Goal: Task Accomplishment & Management: Manage account settings

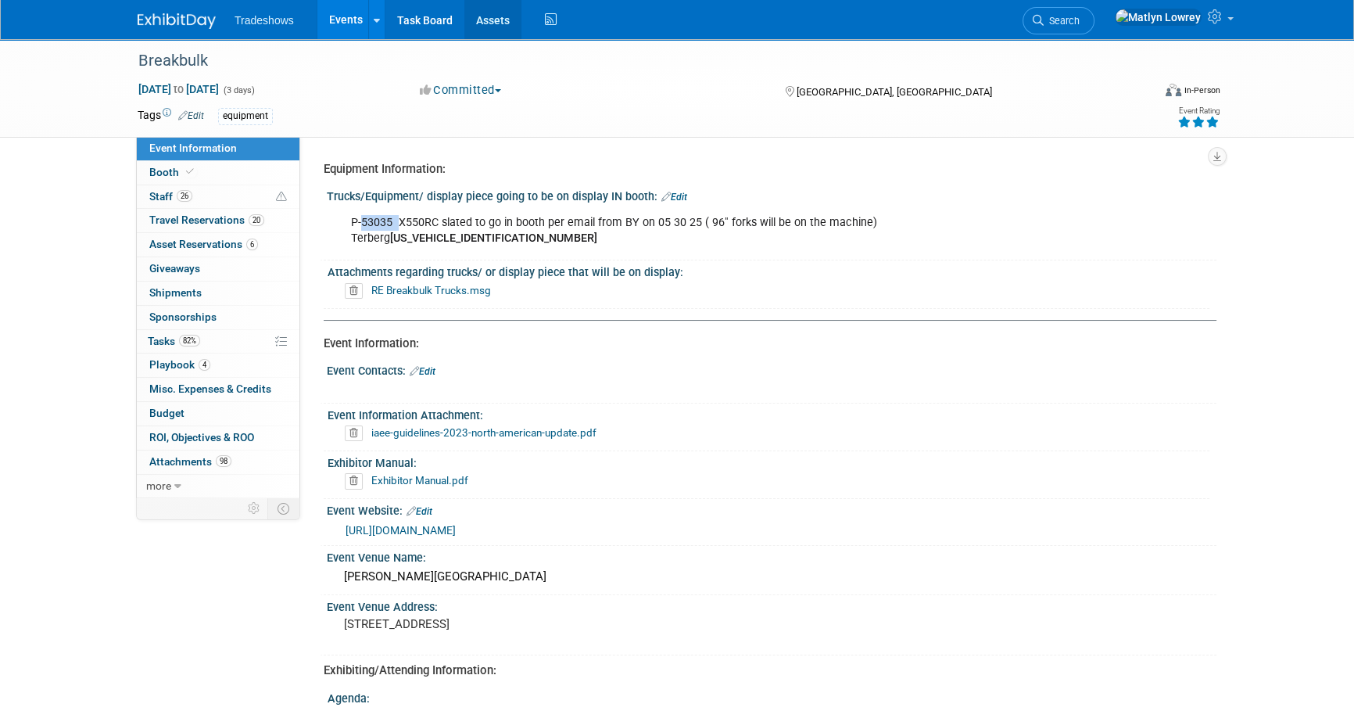
click at [474, 27] on link "Assets" at bounding box center [492, 19] width 57 height 39
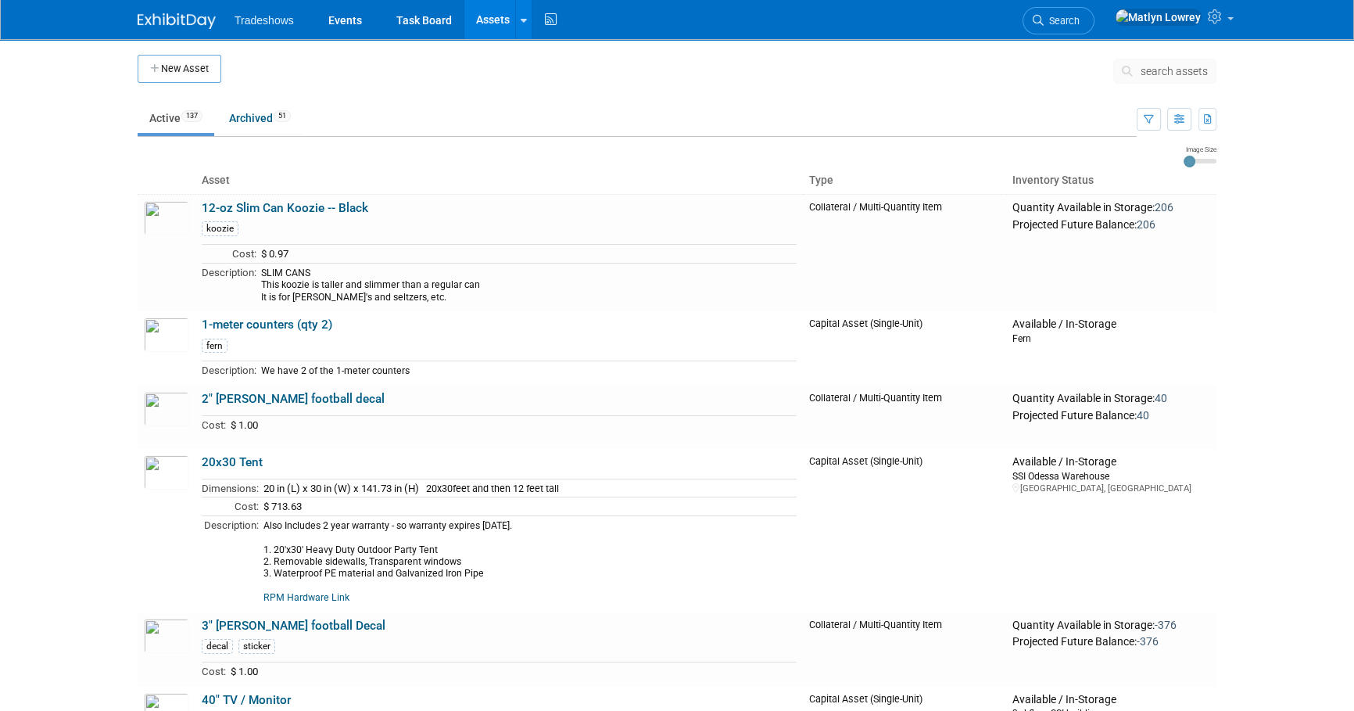
click at [1190, 62] on button "search assets" at bounding box center [1164, 71] width 103 height 25
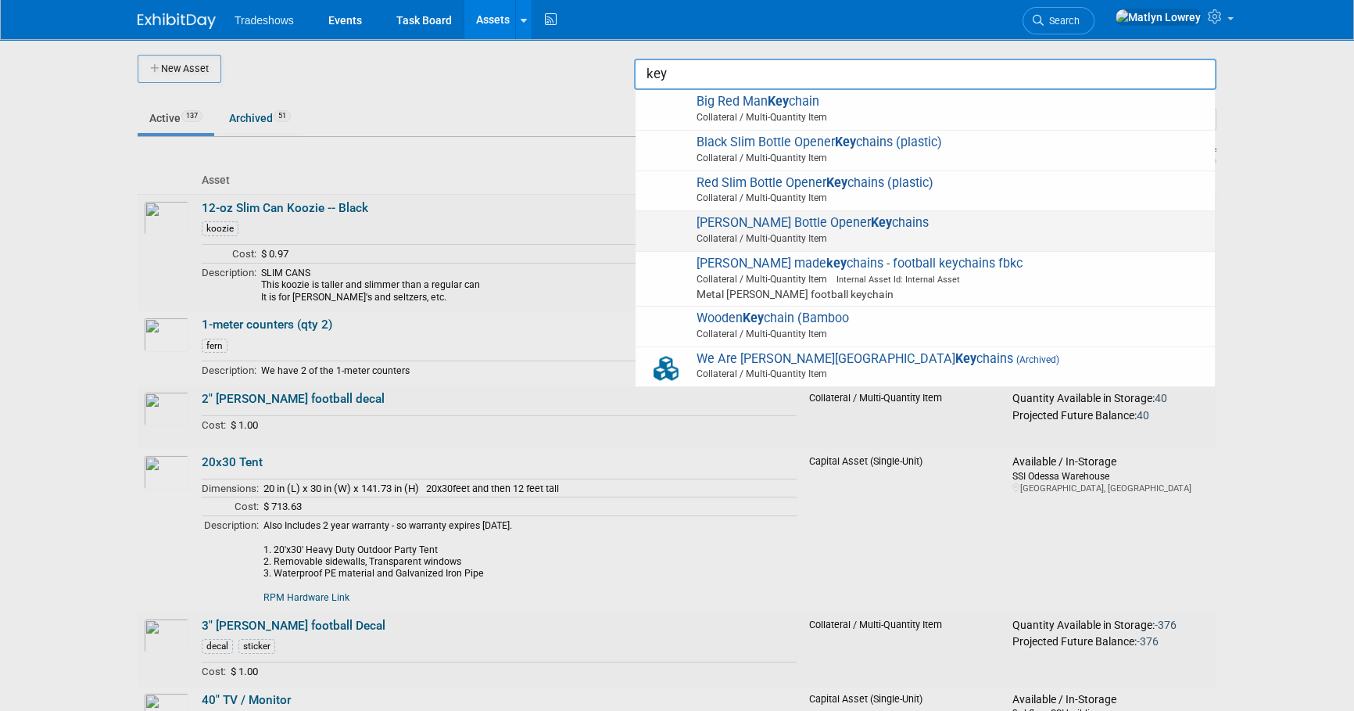
click at [721, 237] on span "Collateral / Multi-Quantity Item" at bounding box center [927, 238] width 559 height 14
type input "[PERSON_NAME] Bottle Opener Keychains"
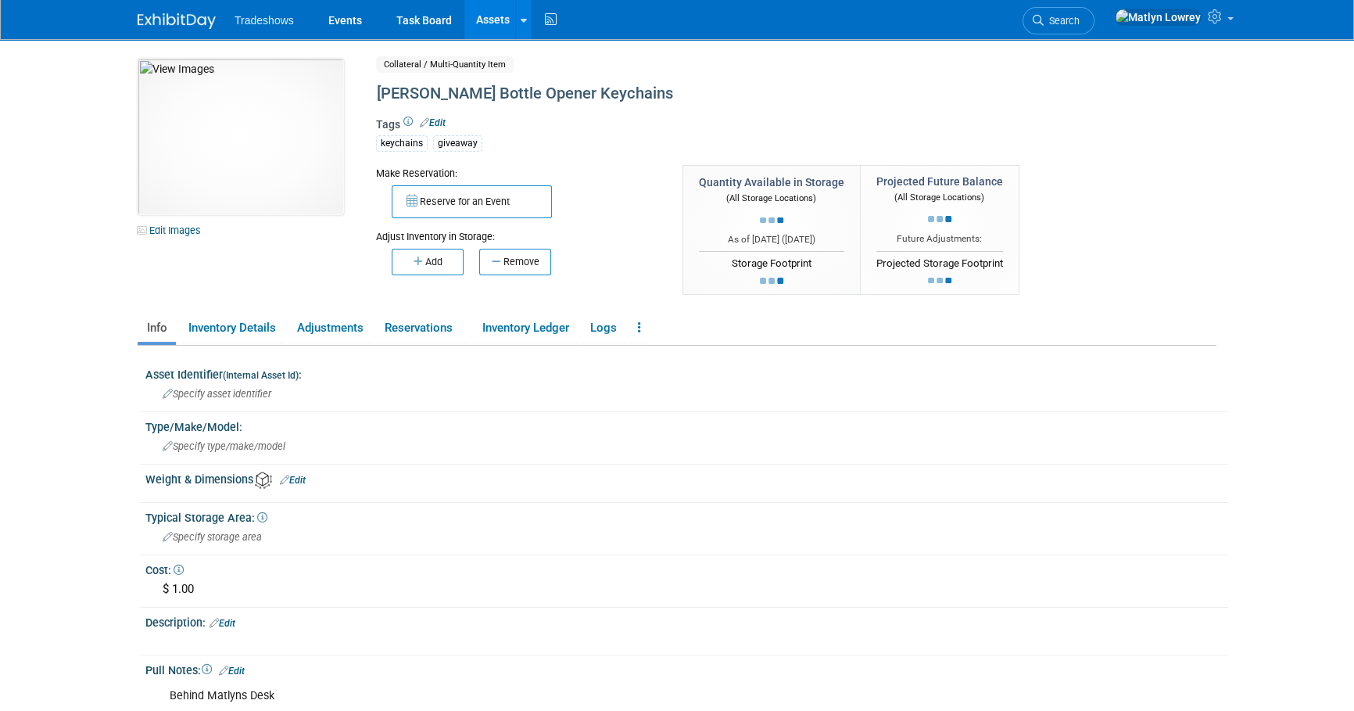
click at [492, 260] on icon "button" at bounding box center [498, 261] width 12 height 10
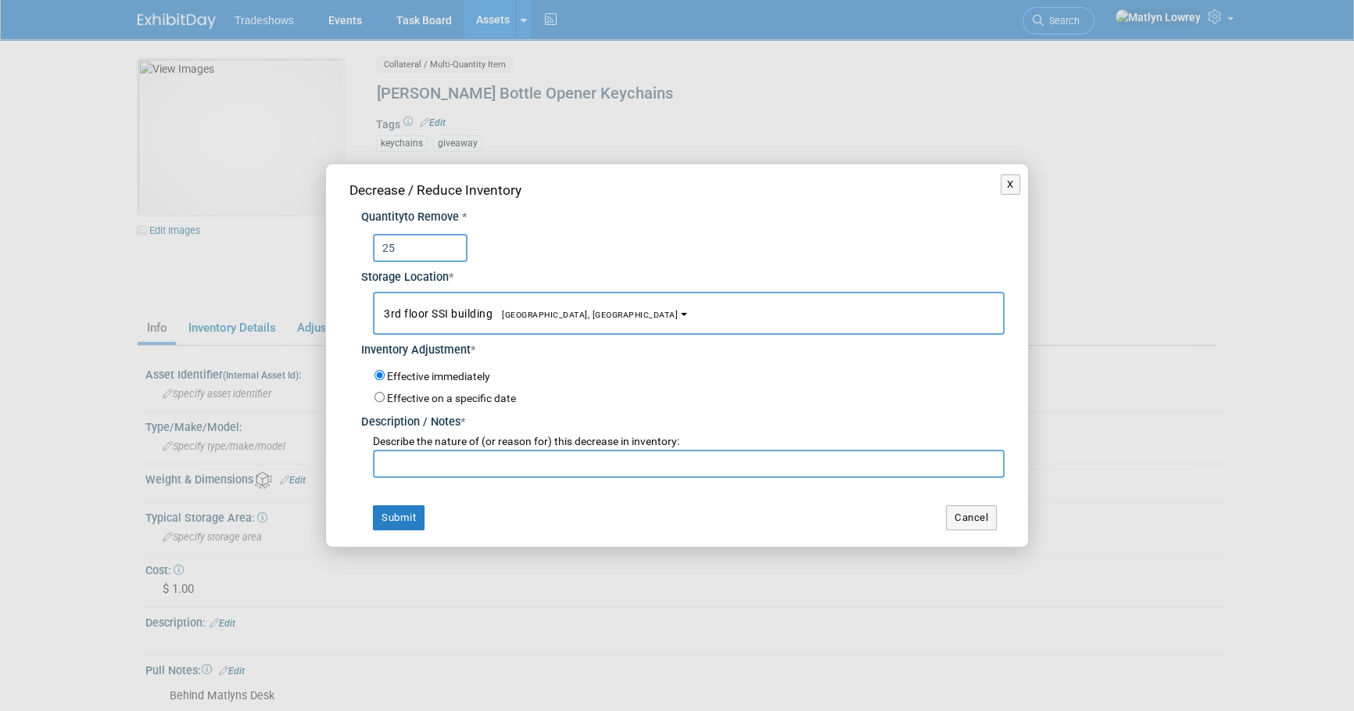
type input "25"
click at [388, 468] on input "text" at bounding box center [689, 463] width 632 height 28
type input "deer run - kirk"
click at [374, 512] on button "Submit" at bounding box center [399, 517] width 52 height 25
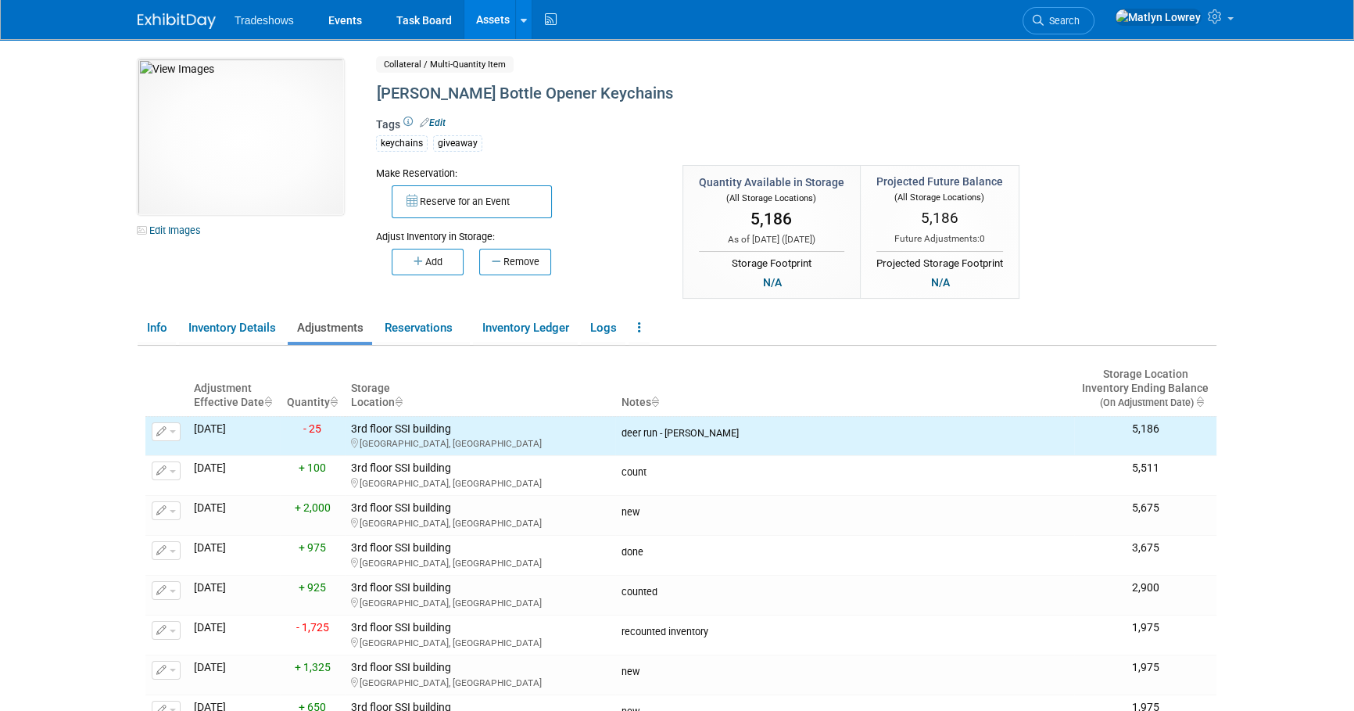
click at [478, 27] on link "Assets" at bounding box center [492, 19] width 57 height 39
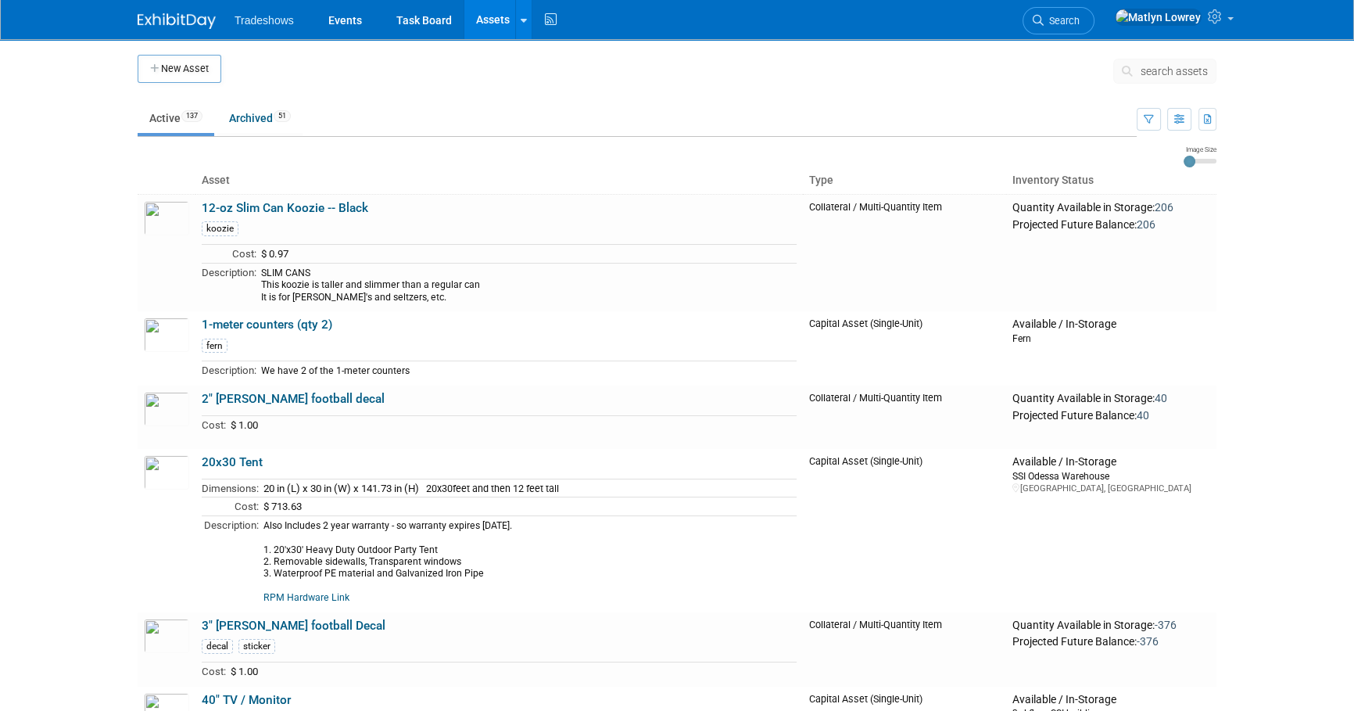
click at [1165, 73] on span "search assets" at bounding box center [1173, 71] width 67 height 13
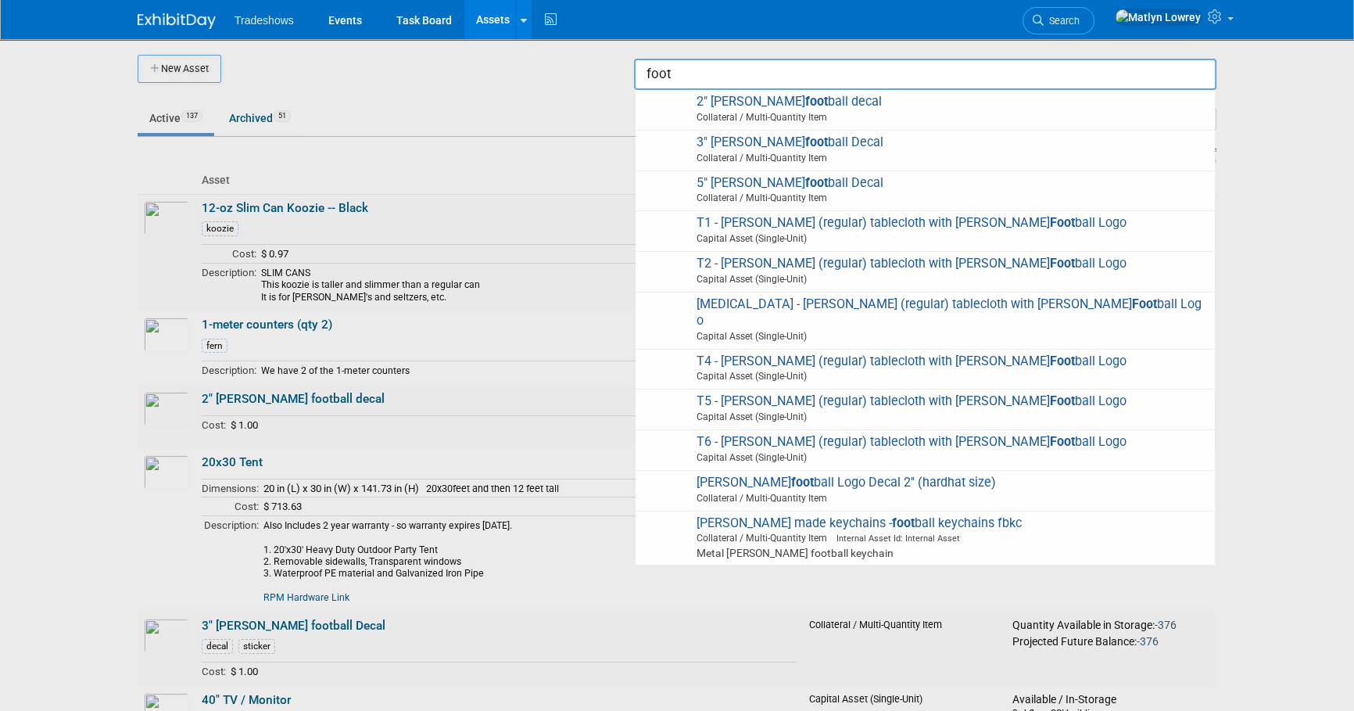
click at [739, 515] on span "Taylor made keychains - foot ball keychains fbkc Collateral / Multi-Quantity It…" at bounding box center [925, 538] width 564 height 46
type input "[PERSON_NAME] made keychains - football keychains fbkc"
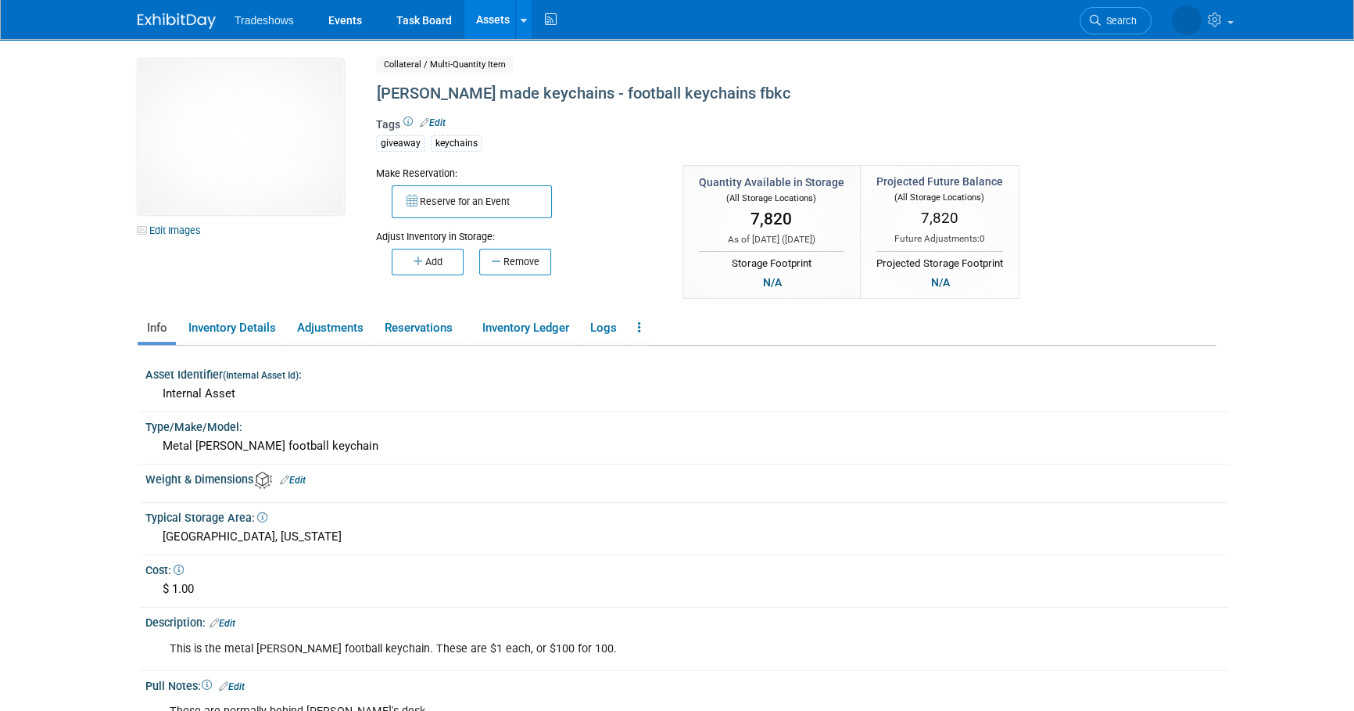
click at [520, 257] on button "Remove" at bounding box center [515, 262] width 72 height 27
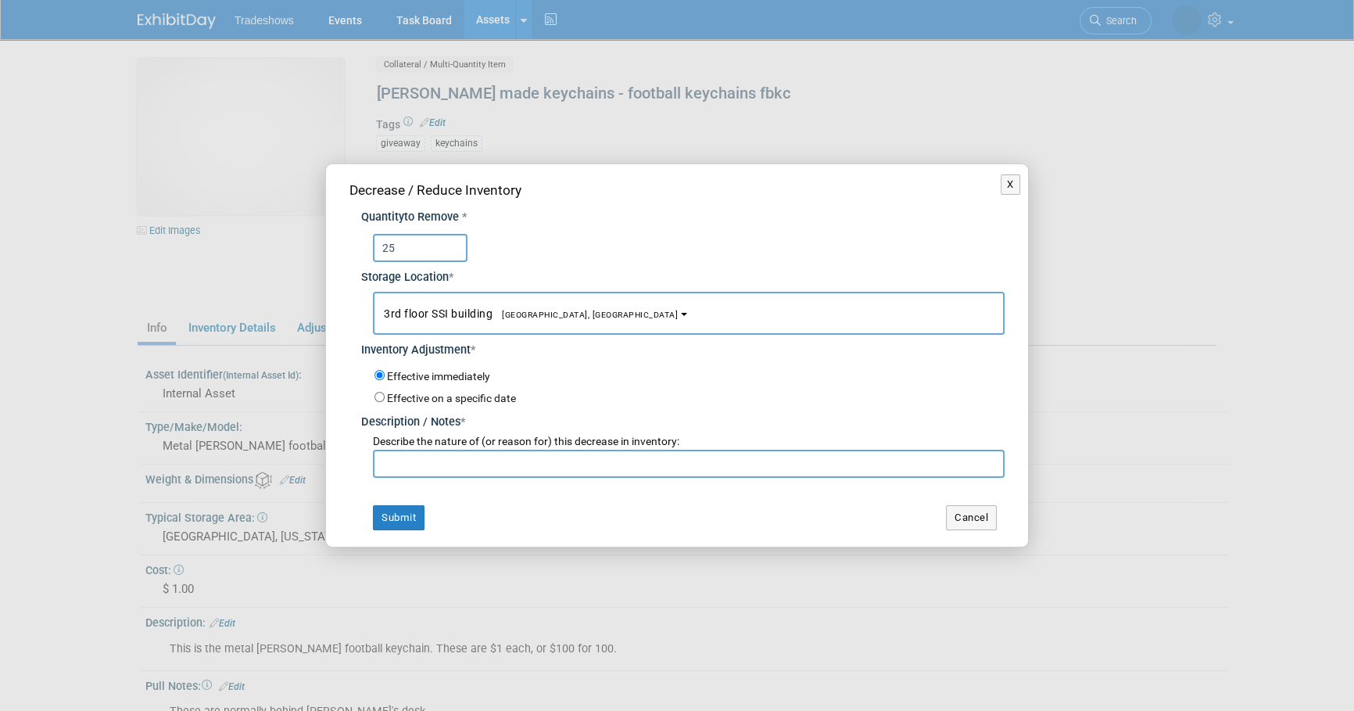
type input "25"
click at [435, 467] on input "text" at bounding box center [689, 463] width 632 height 28
type input "kirk deer run"
click at [399, 524] on button "Submit" at bounding box center [399, 517] width 52 height 25
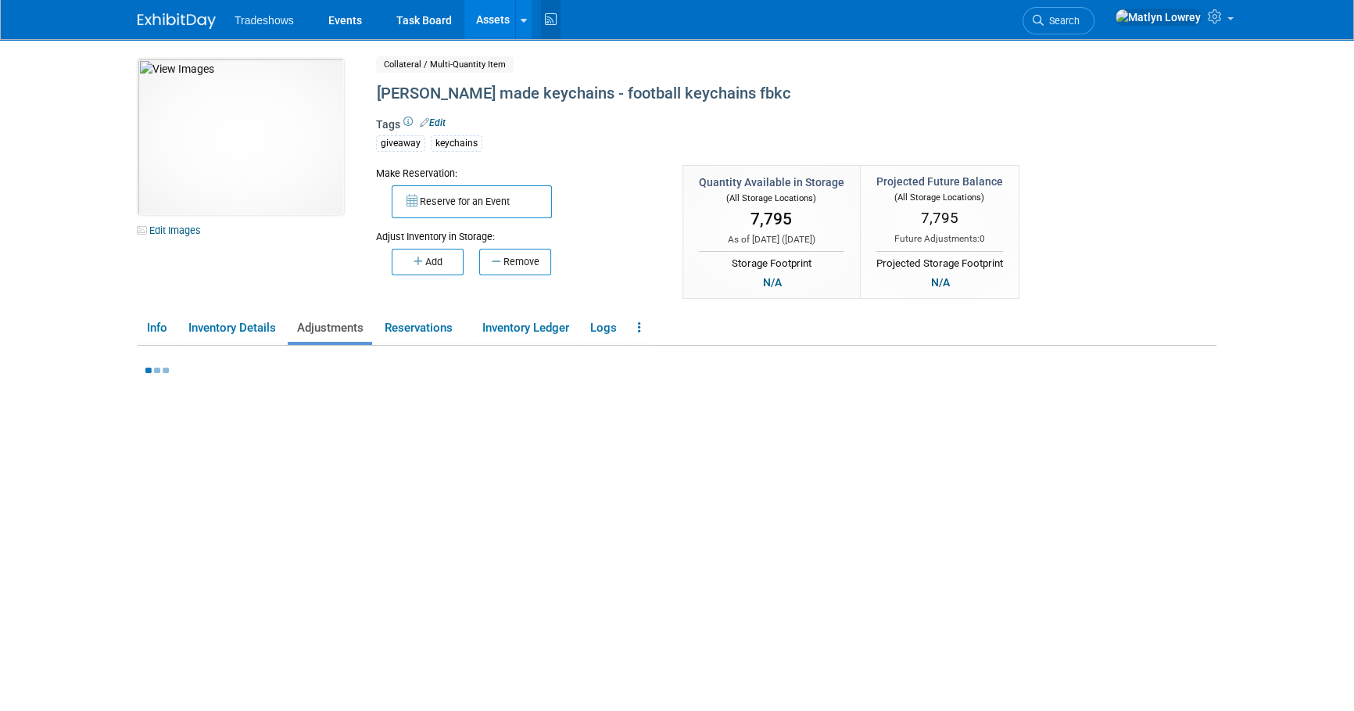
click at [544, 15] on icon at bounding box center [551, 20] width 20 height 24
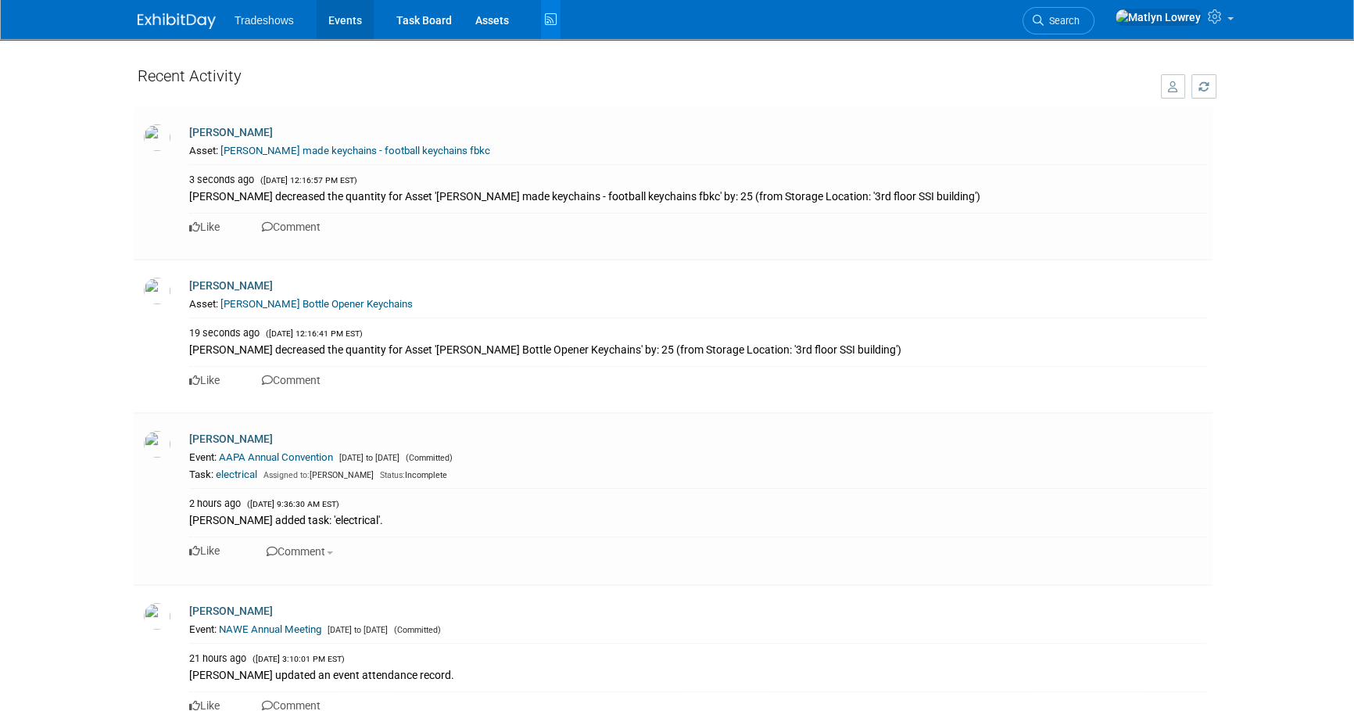
click at [345, 16] on link "Events" at bounding box center [345, 19] width 57 height 39
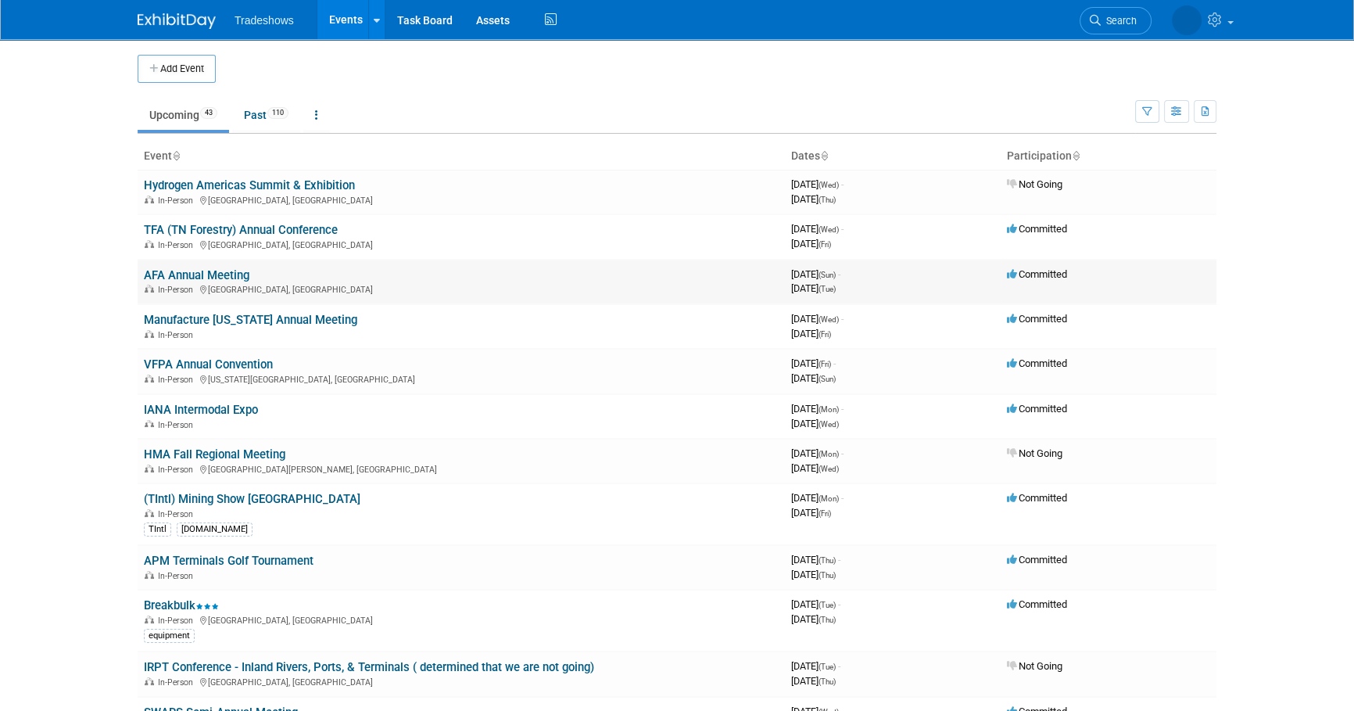
click at [211, 275] on link "AFA Annual Meeting" at bounding box center [197, 275] width 106 height 14
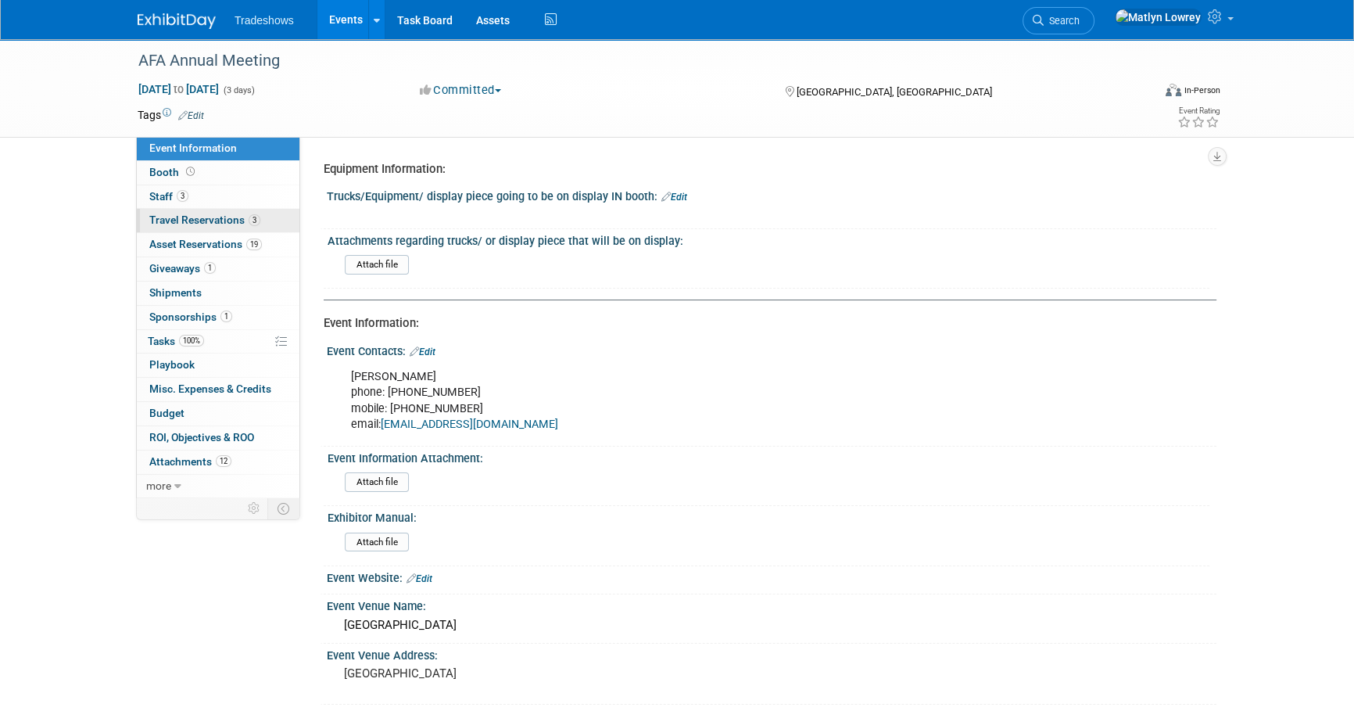
click at [174, 227] on link "3 Travel Reservations 3" at bounding box center [218, 220] width 163 height 23
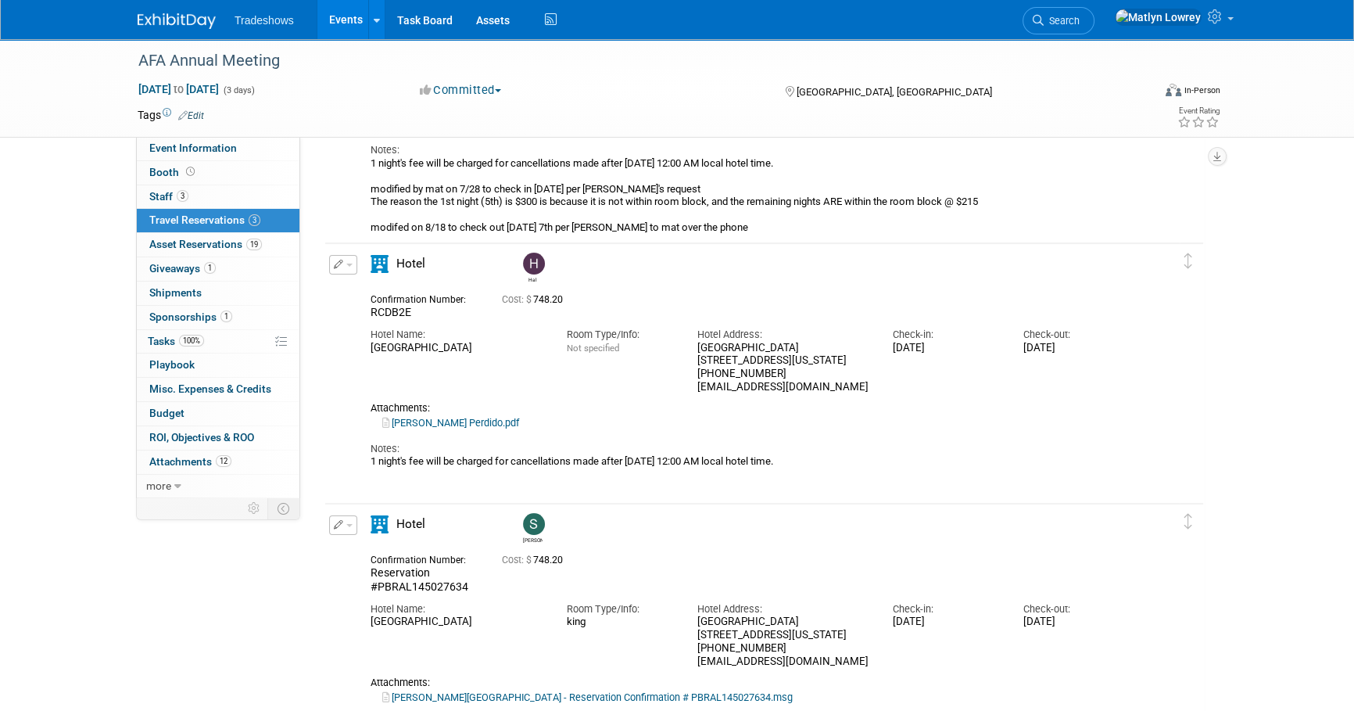
scroll to position [284, 0]
click at [431, 430] on link "Hal Nowell Perdido.pdf" at bounding box center [450, 424] width 137 height 12
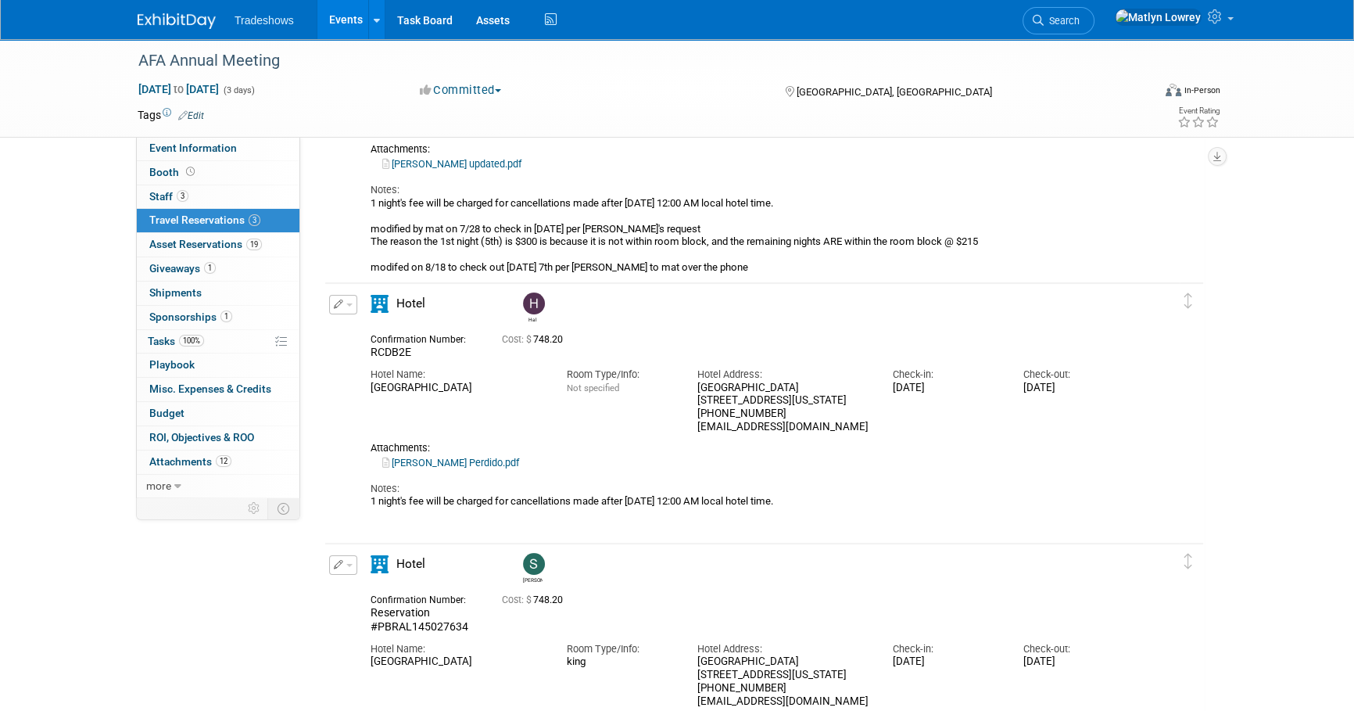
scroll to position [213, 0]
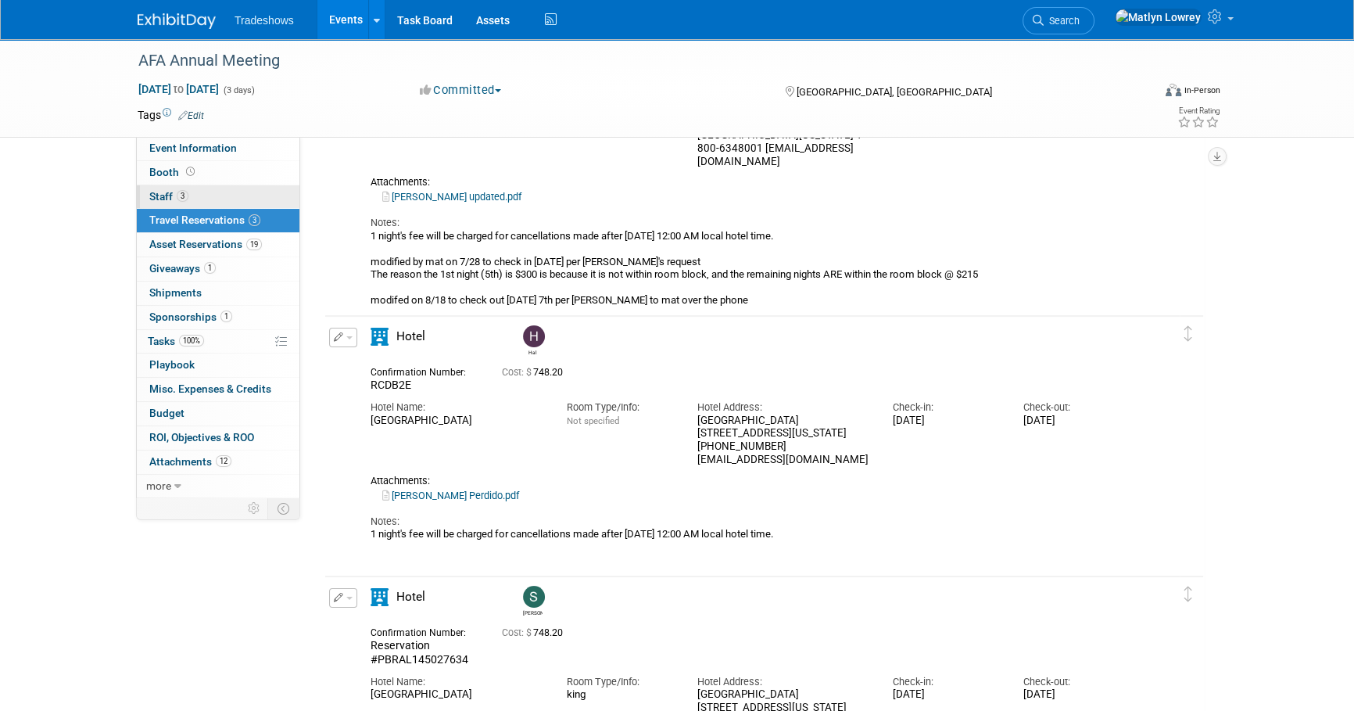
click at [137, 191] on link "3 Staff 3" at bounding box center [218, 196] width 163 height 23
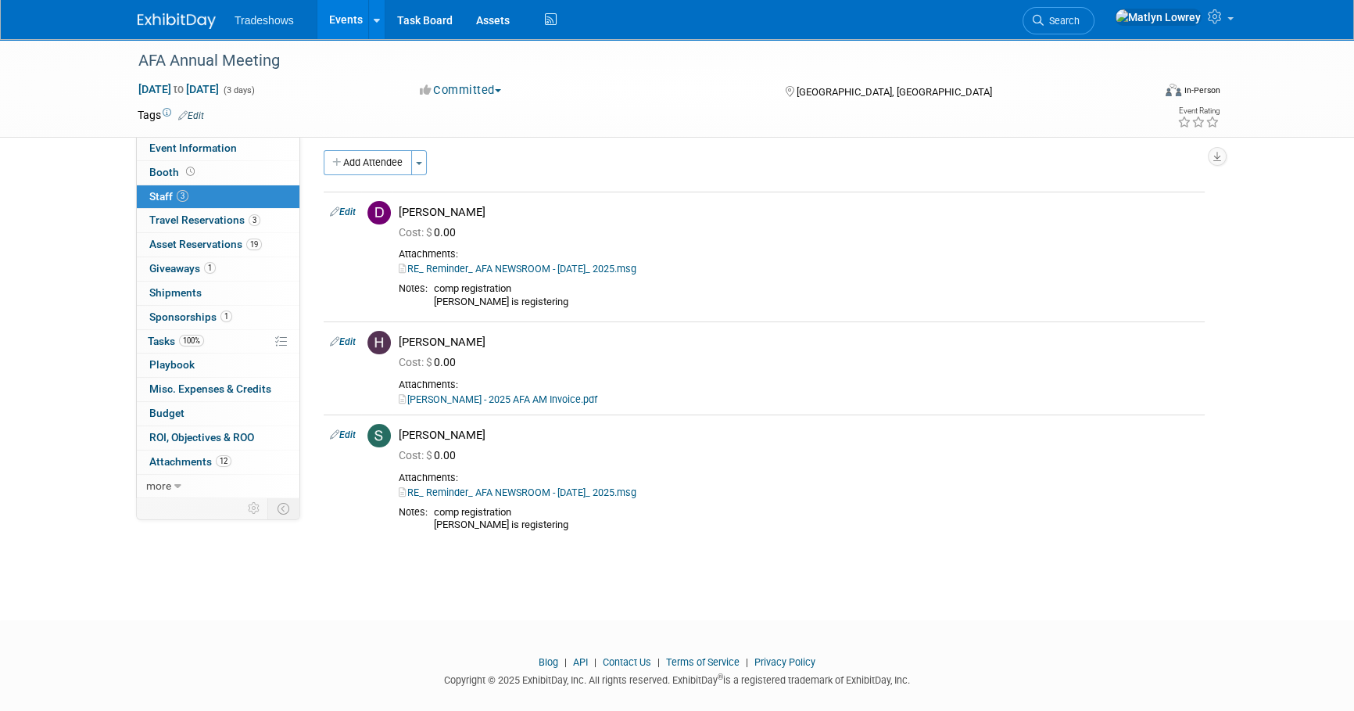
scroll to position [0, 0]
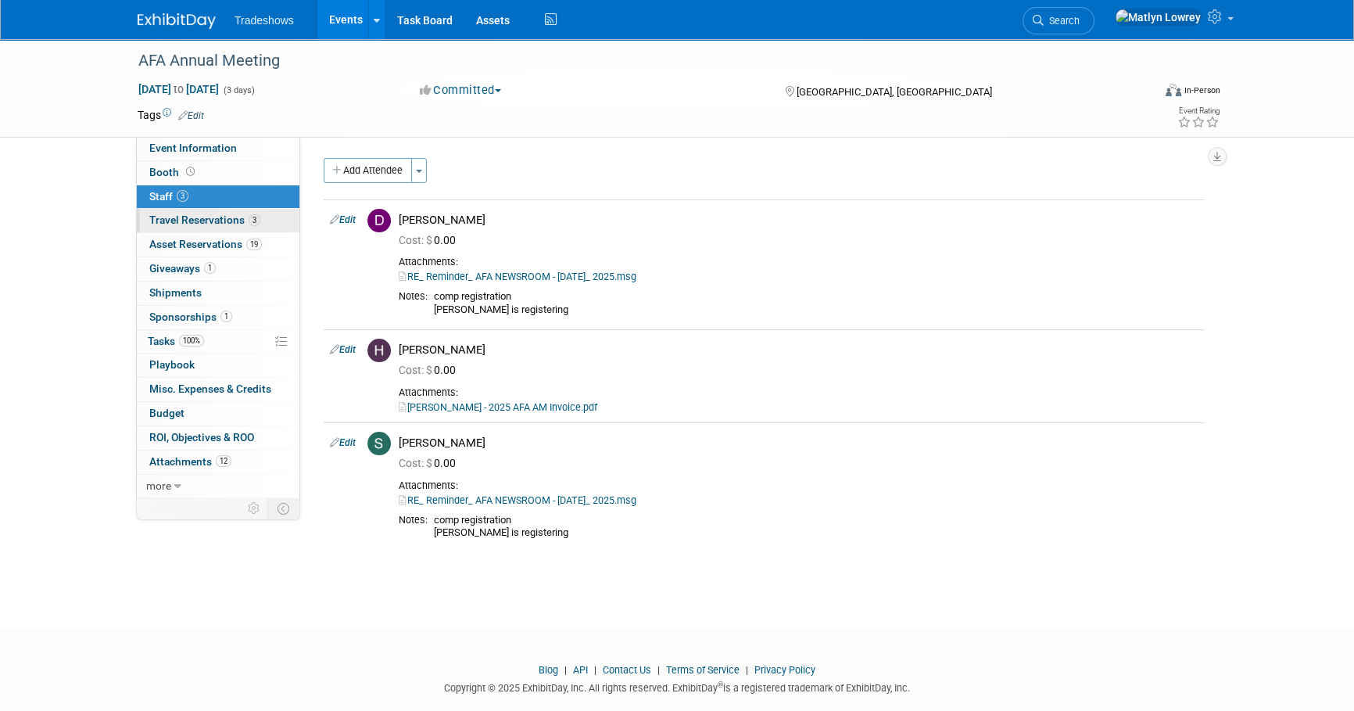
click at [203, 219] on span "Travel Reservations 3" at bounding box center [204, 219] width 111 height 13
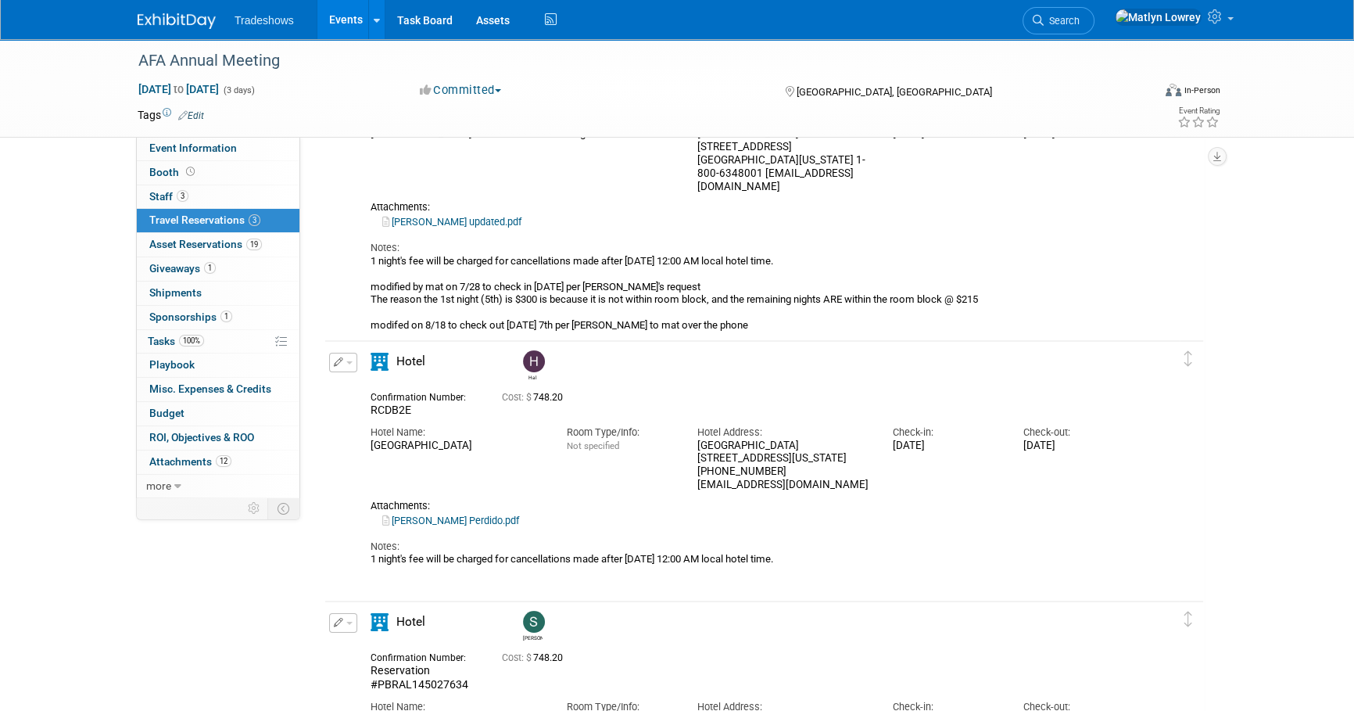
scroll to position [213, 0]
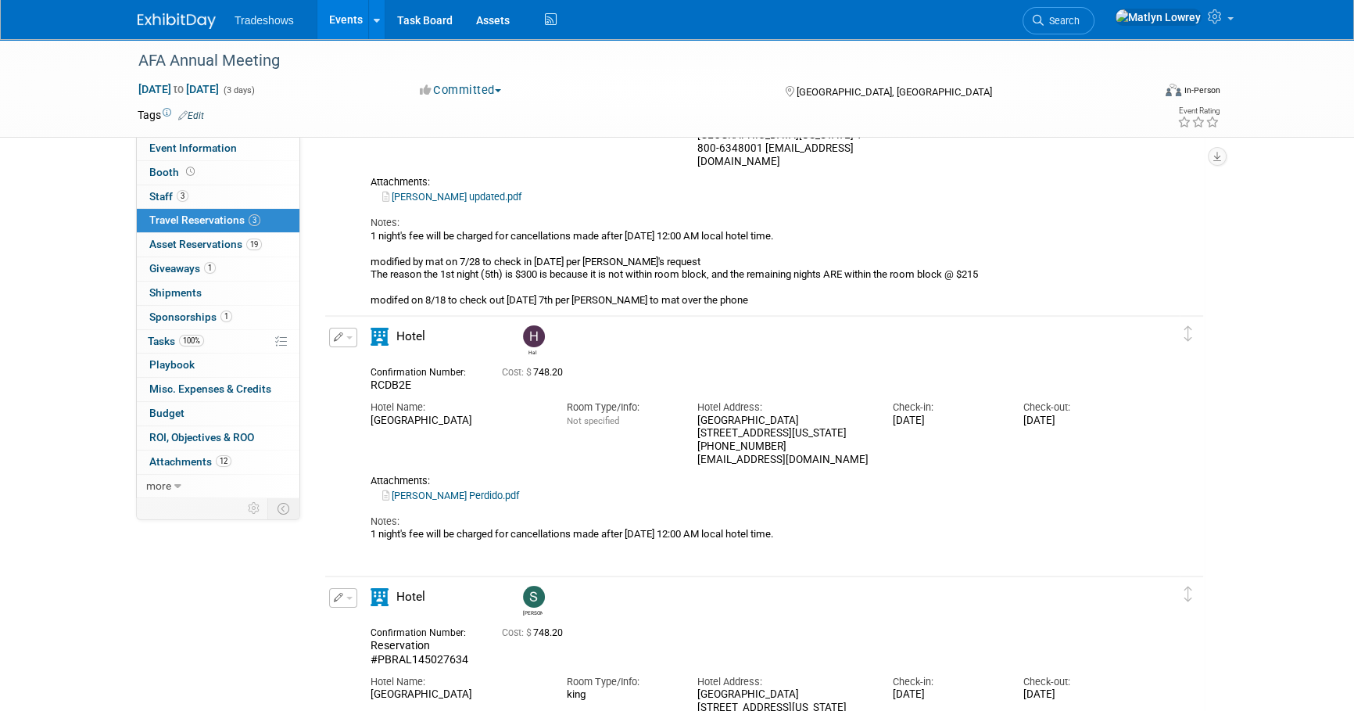
click at [339, 332] on icon "button" at bounding box center [339, 336] width 10 height 9
click at [377, 358] on button "Edit Reservation" at bounding box center [396, 364] width 132 height 23
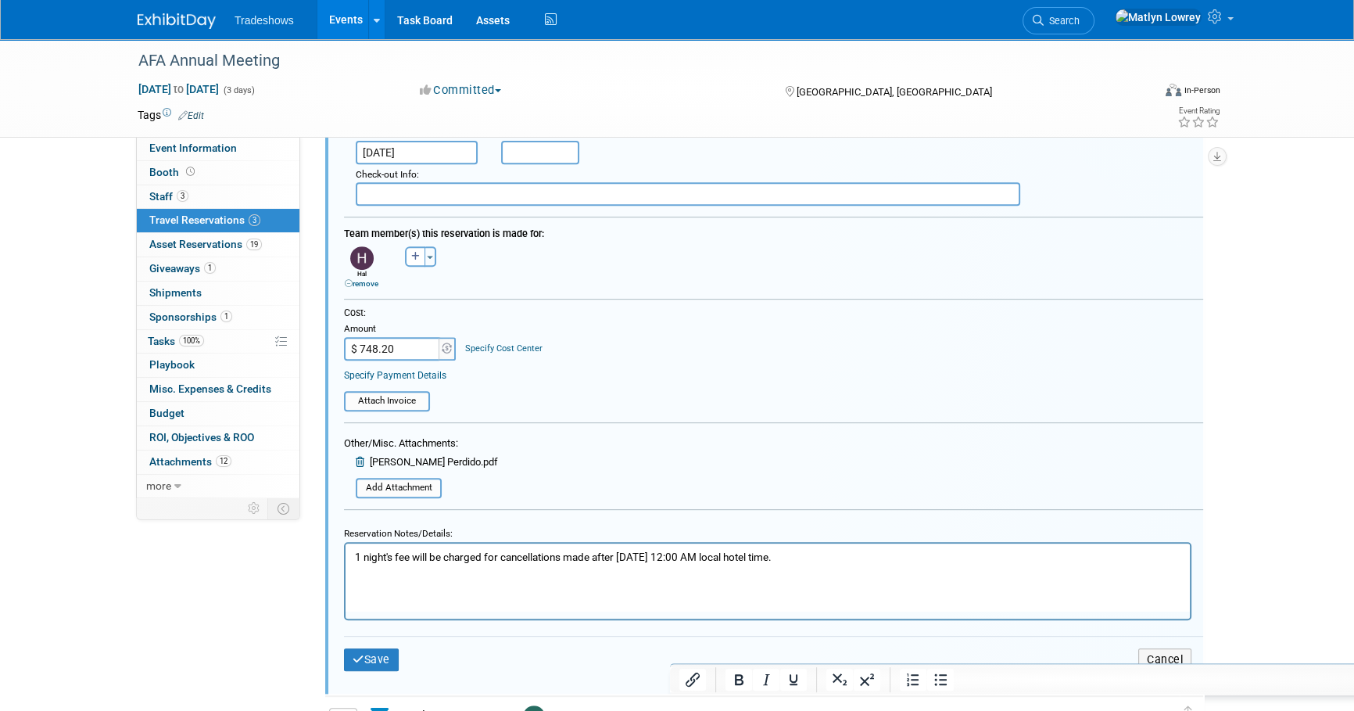
scroll to position [919, 0]
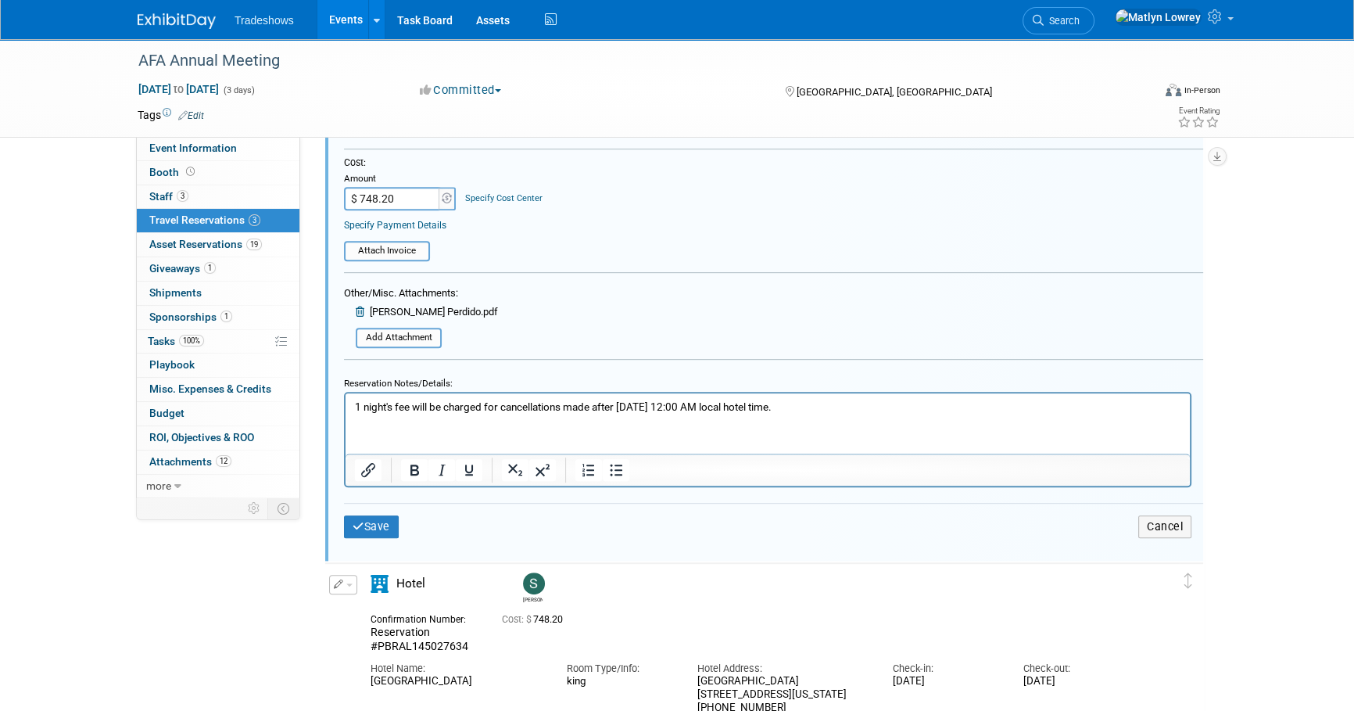
click at [360, 413] on html "1 night's fee will be charged for cancellations made after Sept. 2nd, 2025 12:0…" at bounding box center [767, 402] width 844 height 21
click at [355, 407] on p "1 night's fee will be charged for cancellations made after Sept. 2nd, 2025 12:0…" at bounding box center [768, 406] width 826 height 15
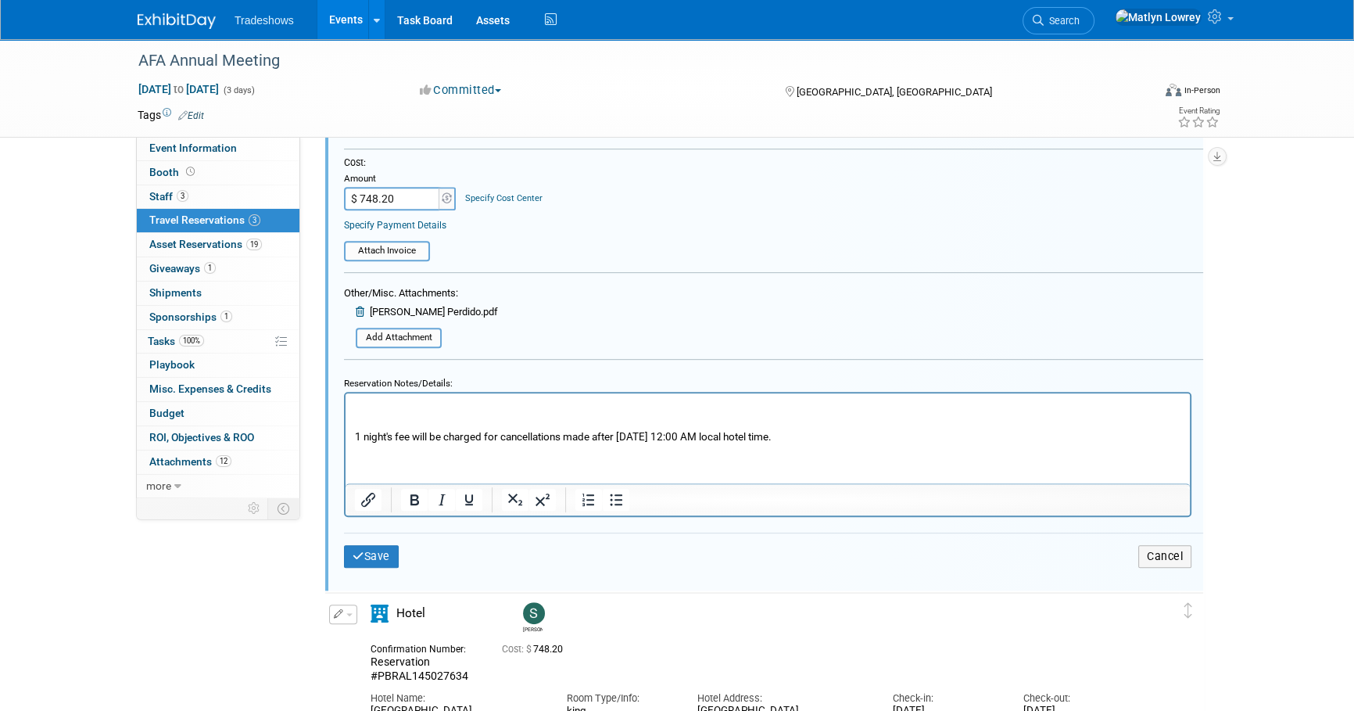
click at [407, 550] on div "Save Cancel" at bounding box center [773, 555] width 859 height 47
click at [410, 503] on icon "Bold" at bounding box center [414, 499] width 19 height 19
click at [468, 495] on icon "Underline" at bounding box center [469, 499] width 19 height 19
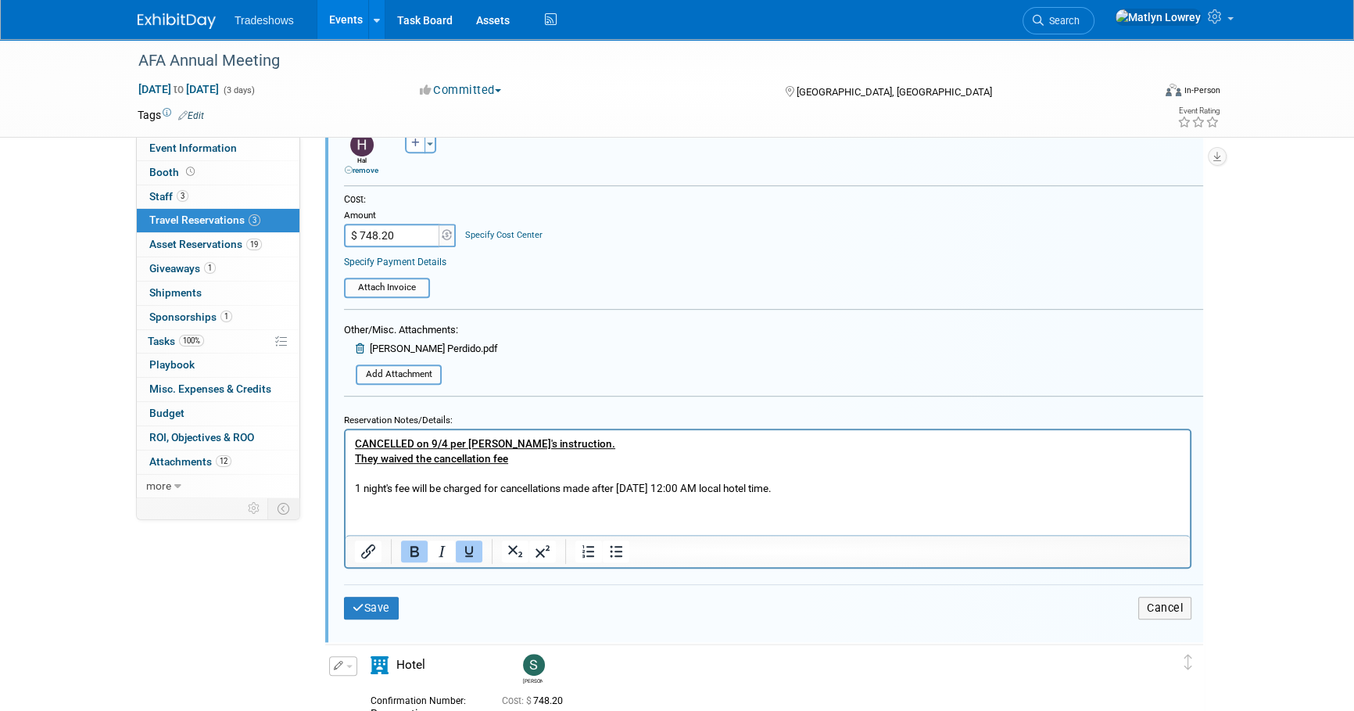
scroll to position [848, 0]
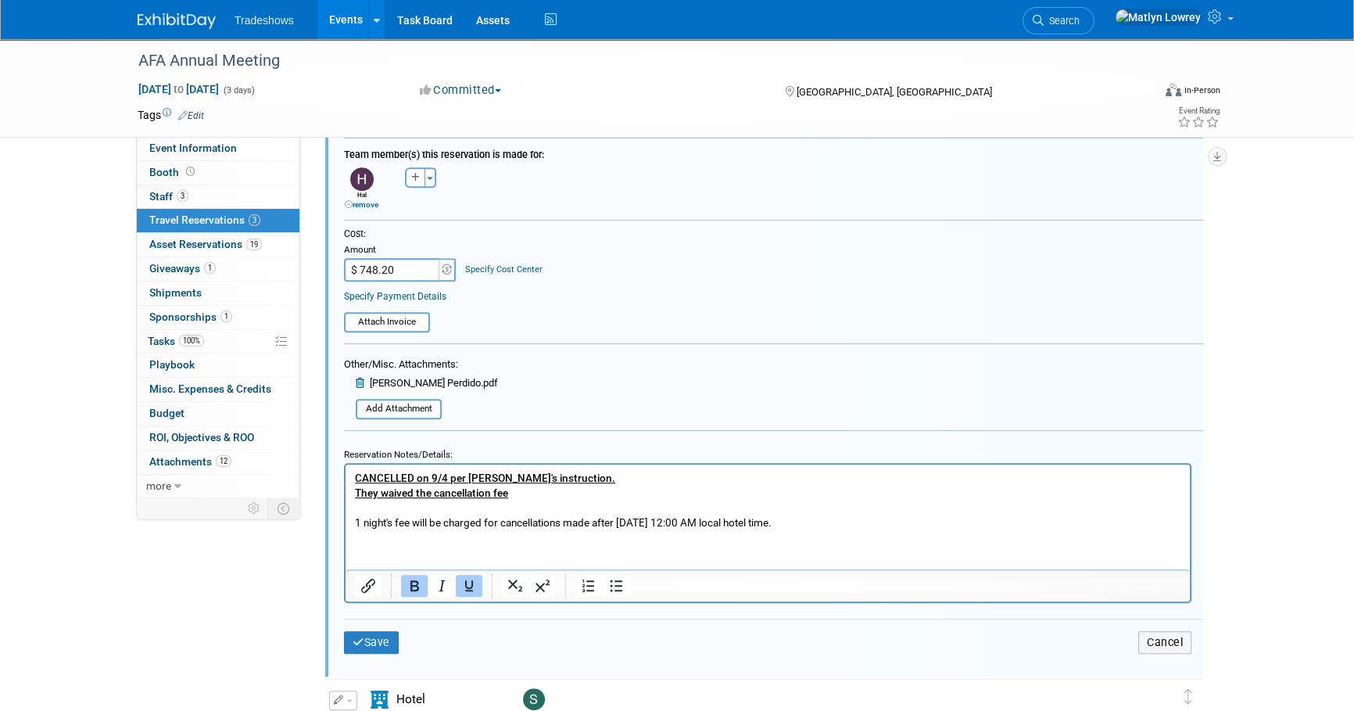
click at [395, 267] on input "$ 748.20" at bounding box center [393, 269] width 98 height 23
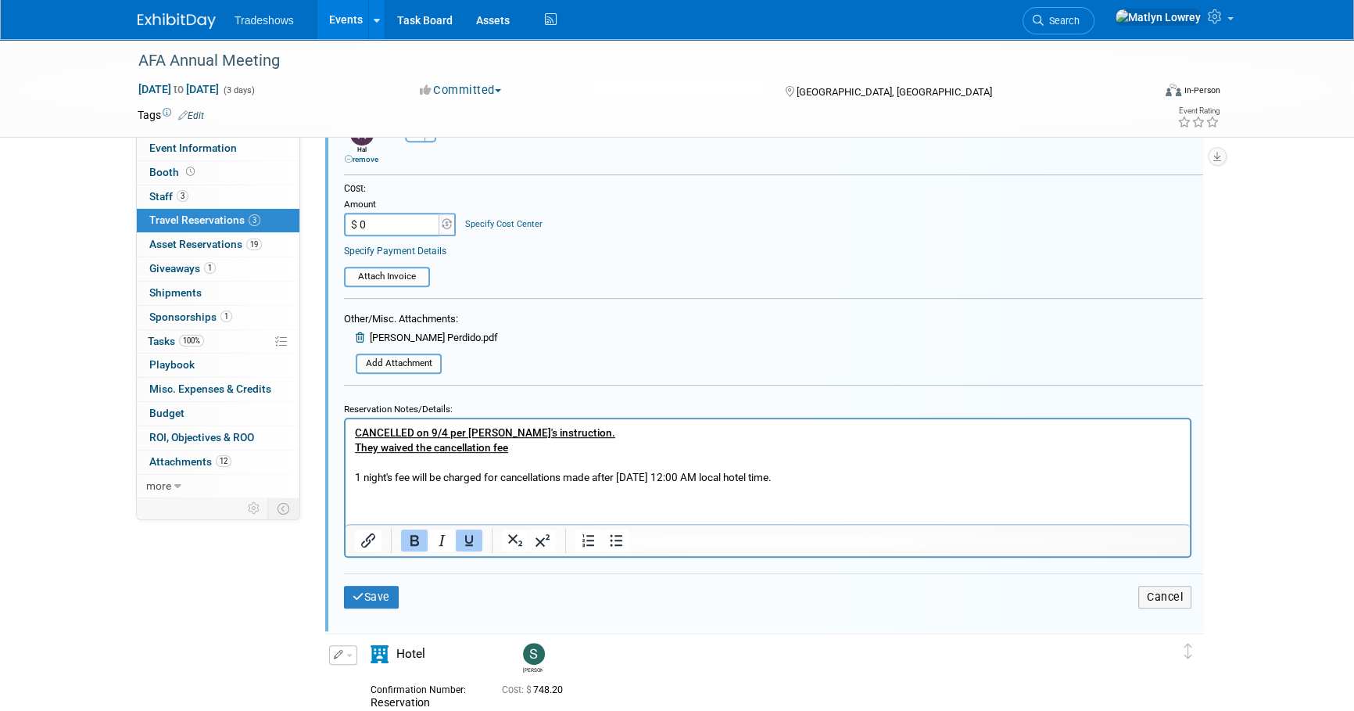
scroll to position [919, 0]
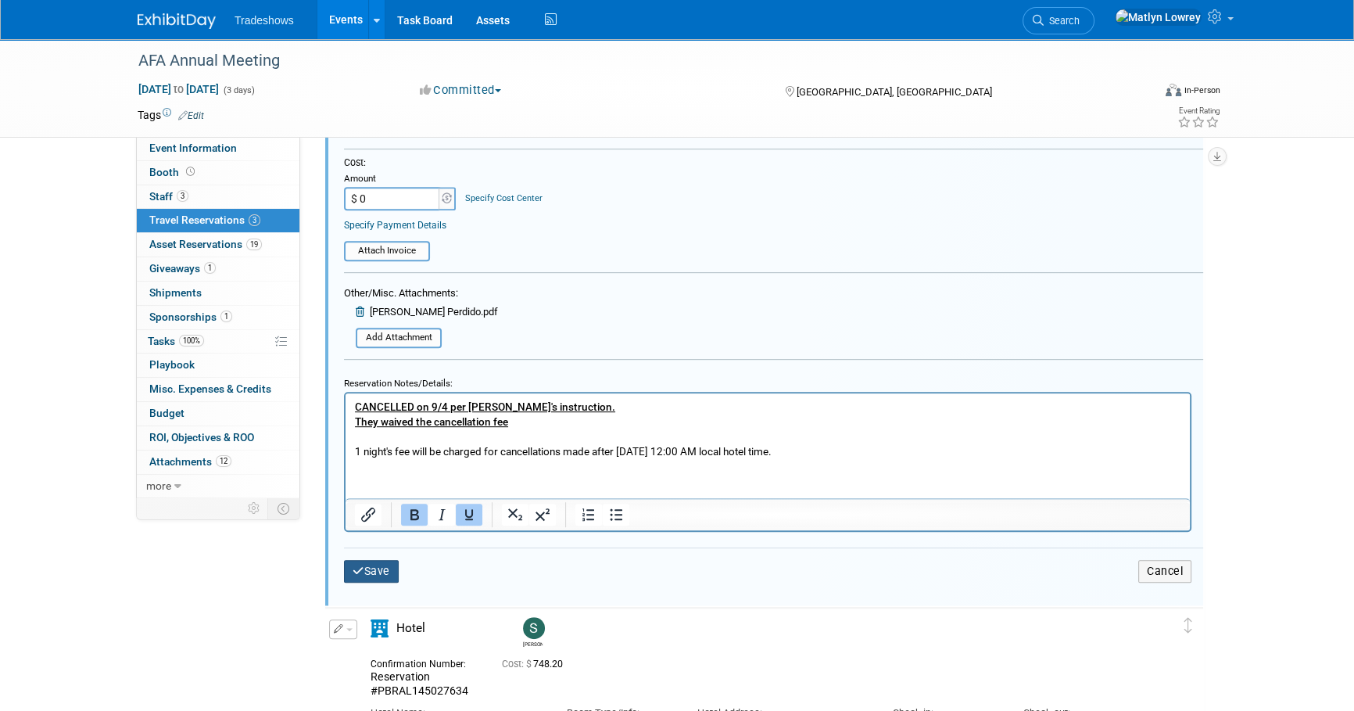
type input "$ 0.00"
click at [387, 567] on button "Save" at bounding box center [371, 571] width 55 height 23
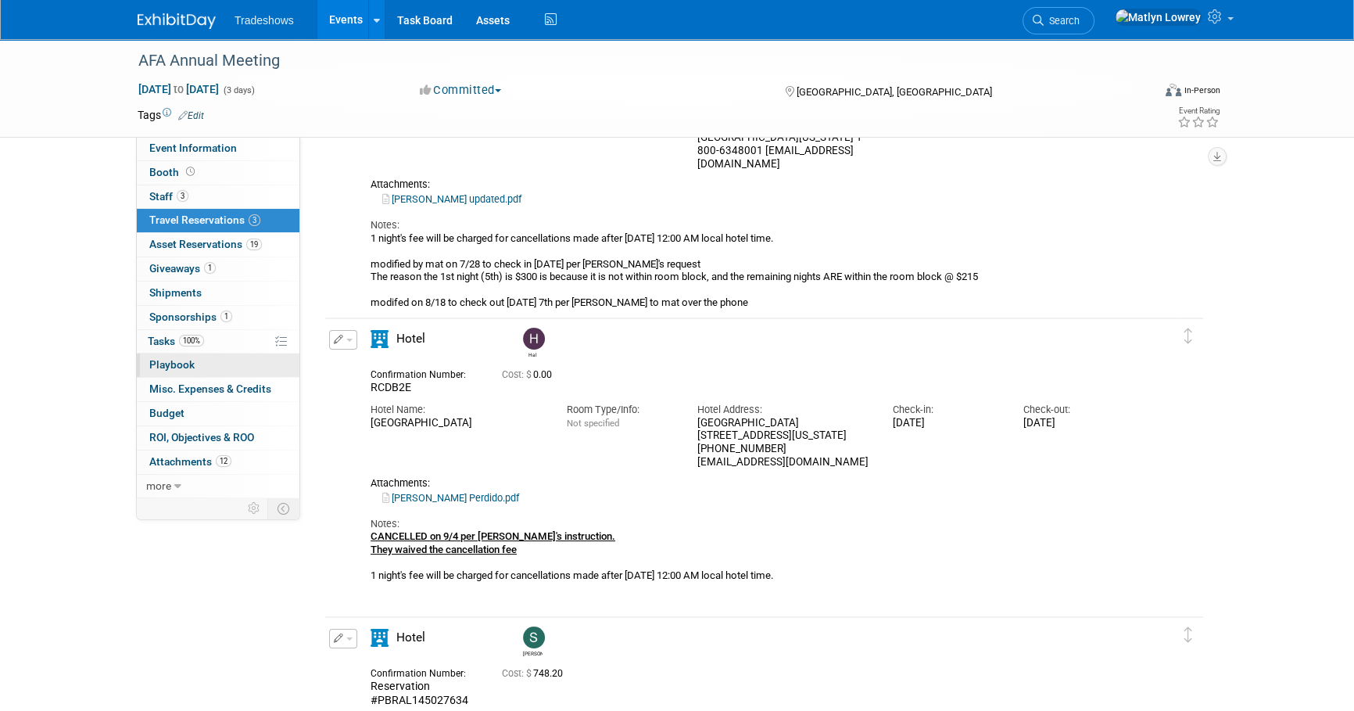
scroll to position [213, 0]
click at [205, 330] on link "100% Tasks 100%" at bounding box center [218, 341] width 163 height 23
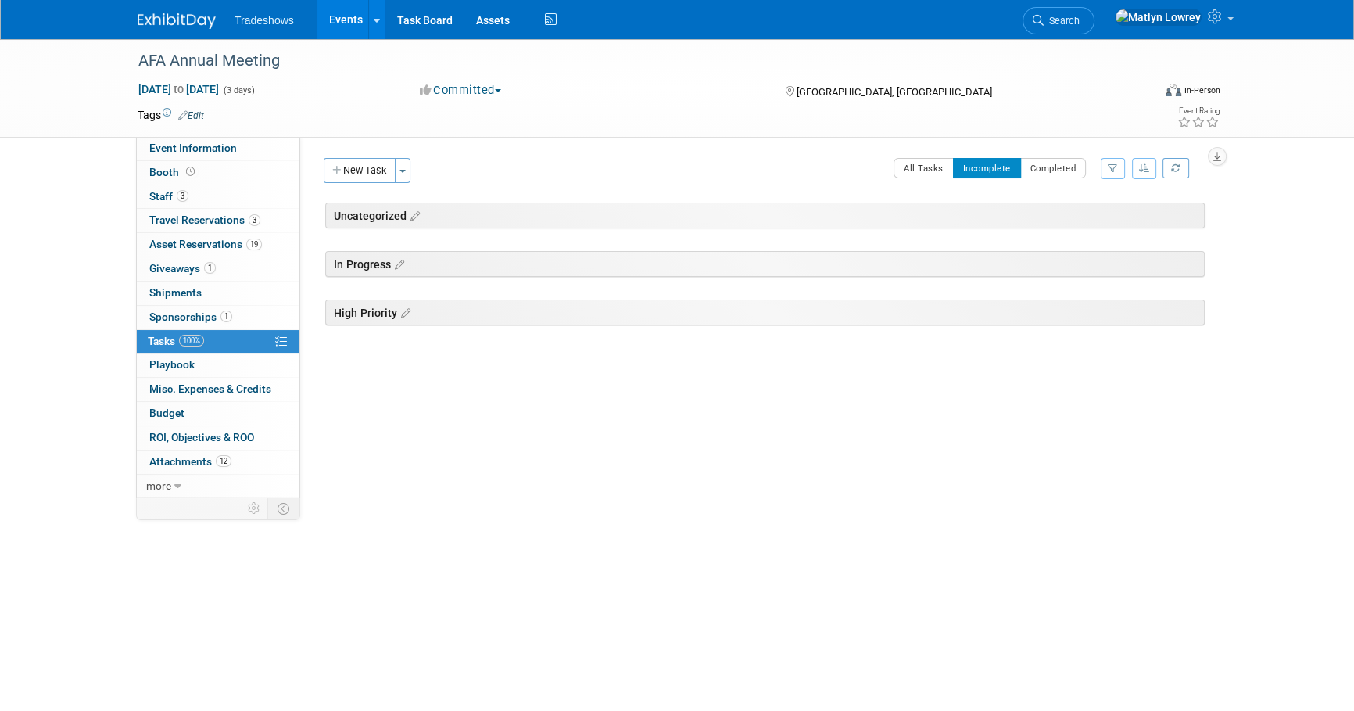
click at [363, 184] on div "New Task Toggle Dropdown Create a new task for this event Copy tasks from anoth…" at bounding box center [369, 176] width 99 height 37
click at [360, 176] on button "New Task" at bounding box center [360, 170] width 72 height 25
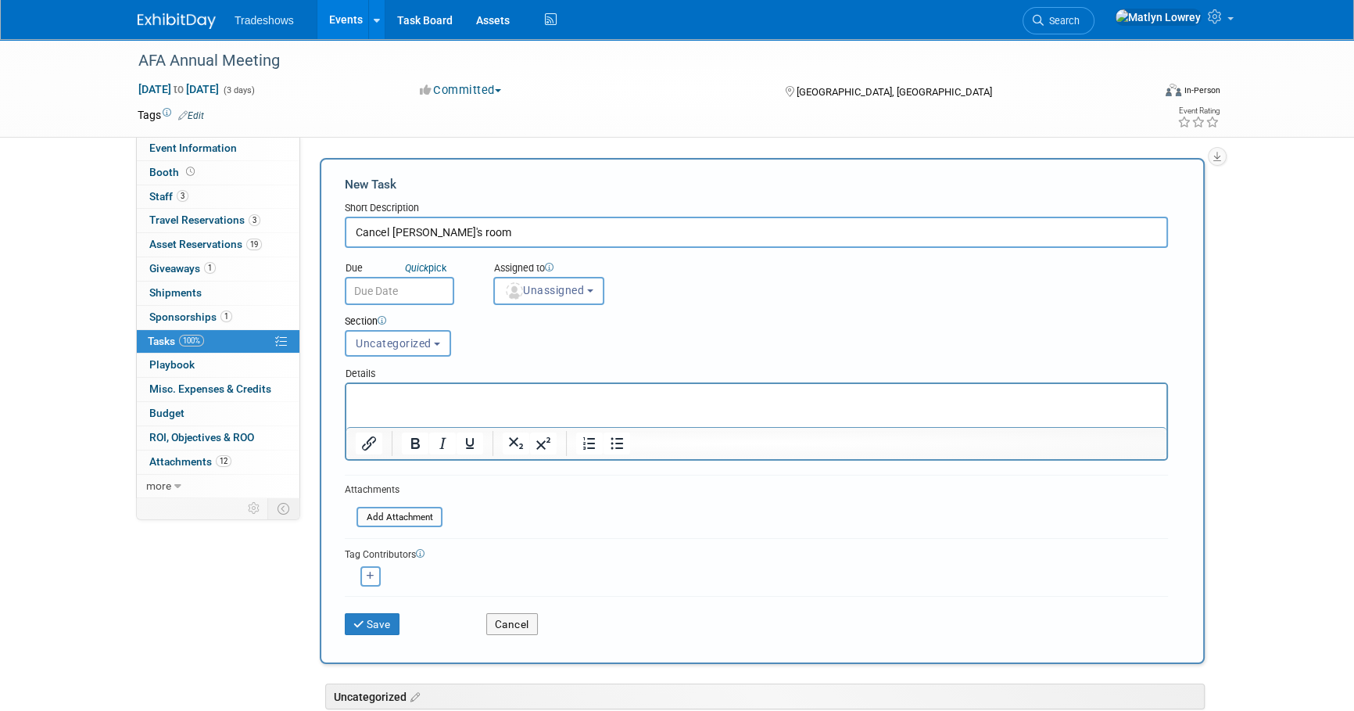
type input "Cancel Hal's room"
drag, startPoint x: 415, startPoint y: 225, endPoint x: 378, endPoint y: 291, distance: 75.6
click at [378, 291] on input "text" at bounding box center [399, 291] width 109 height 28
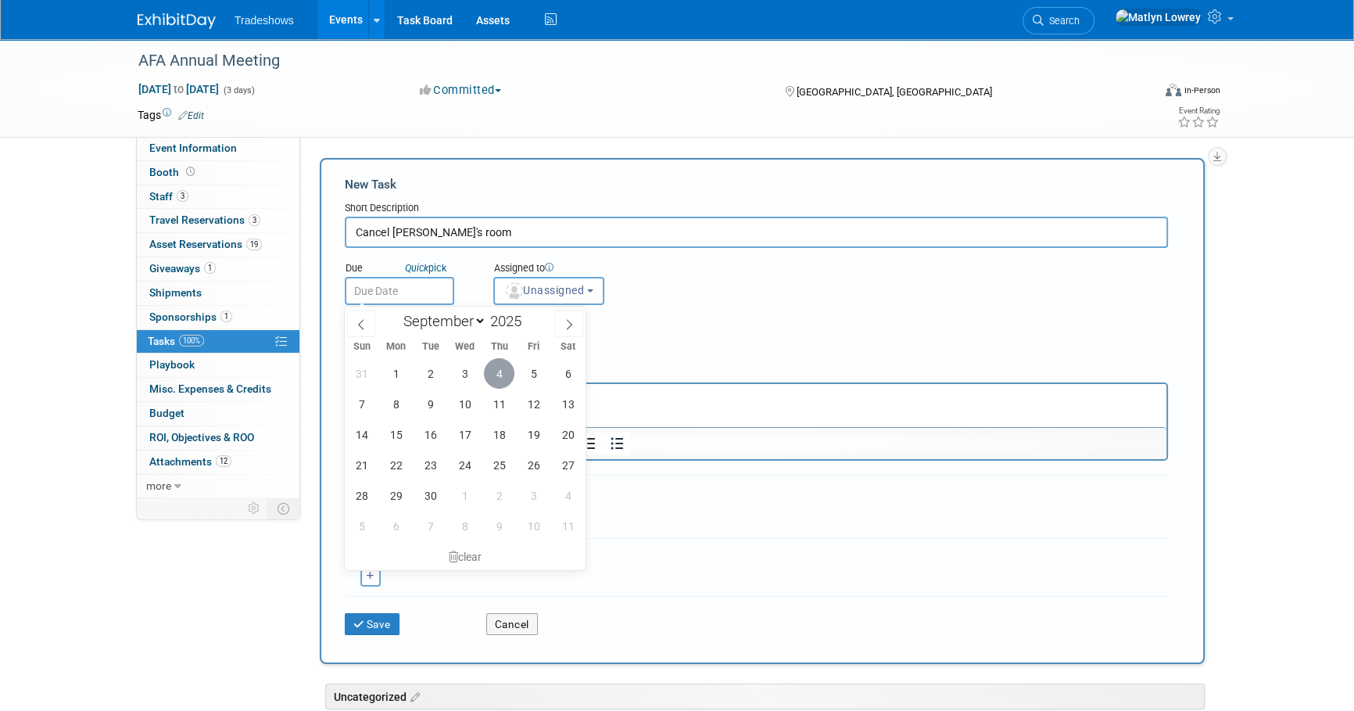
click at [500, 380] on span "4" at bounding box center [499, 373] width 30 height 30
type input "Sep 4, 2025"
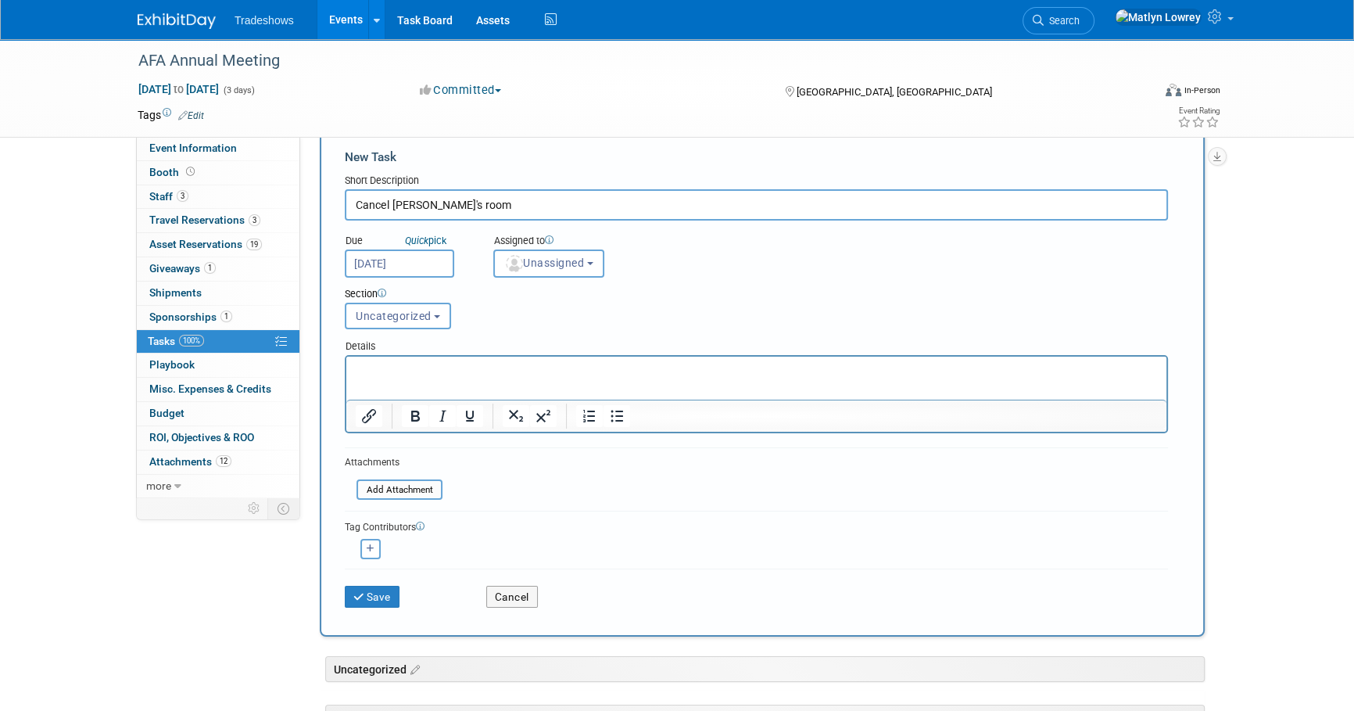
scroll to position [70, 0]
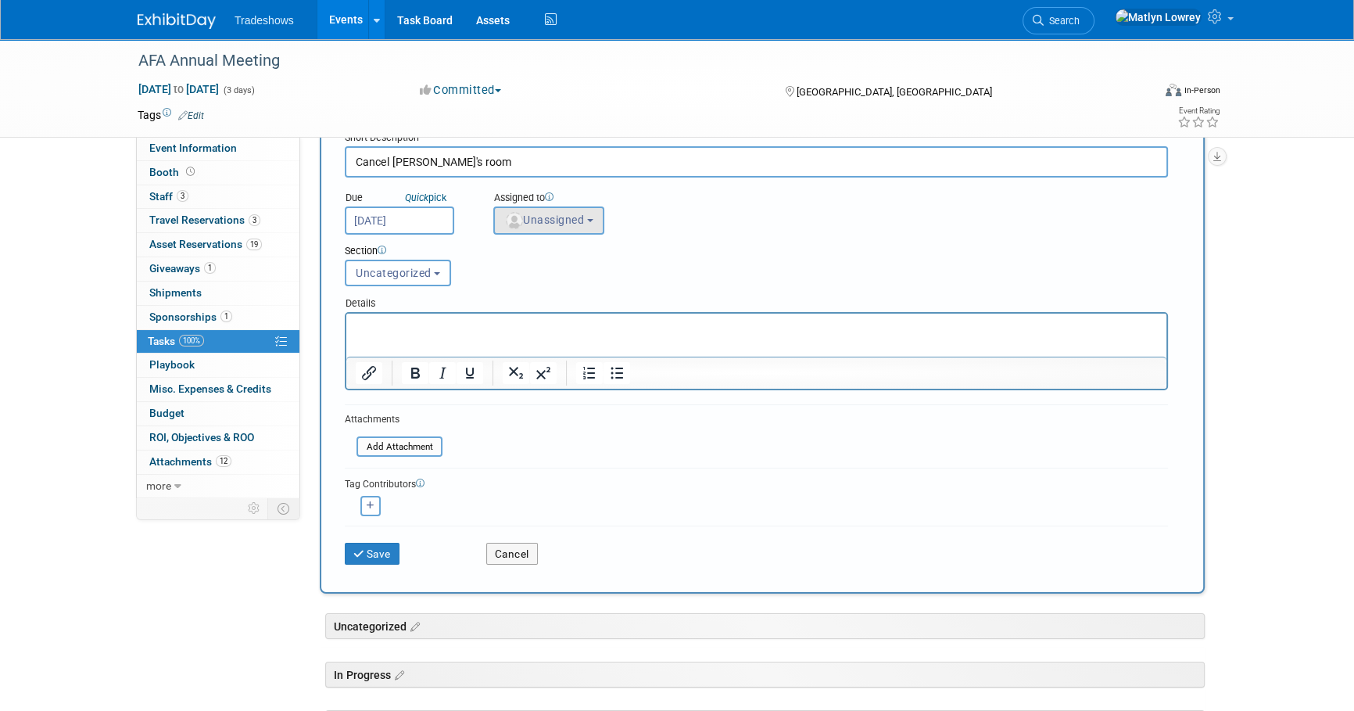
click at [526, 201] on div "Assigned to" at bounding box center [587, 199] width 188 height 16
click at [522, 214] on span "Unassigned" at bounding box center [544, 219] width 80 height 13
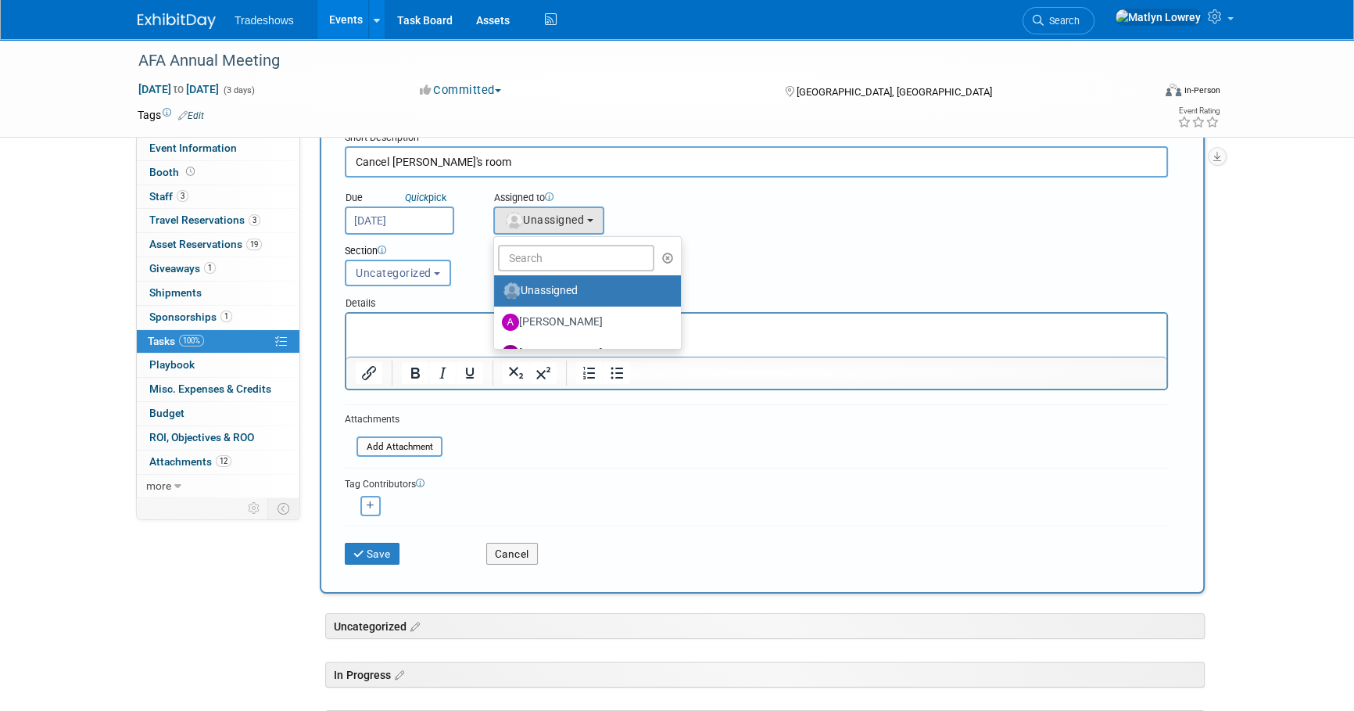
click at [532, 242] on ul "Unassigned Alex Taylor Barry Black barry yarbrough Benjamin Hecht Billy Cowart …" at bounding box center [587, 292] width 188 height 113
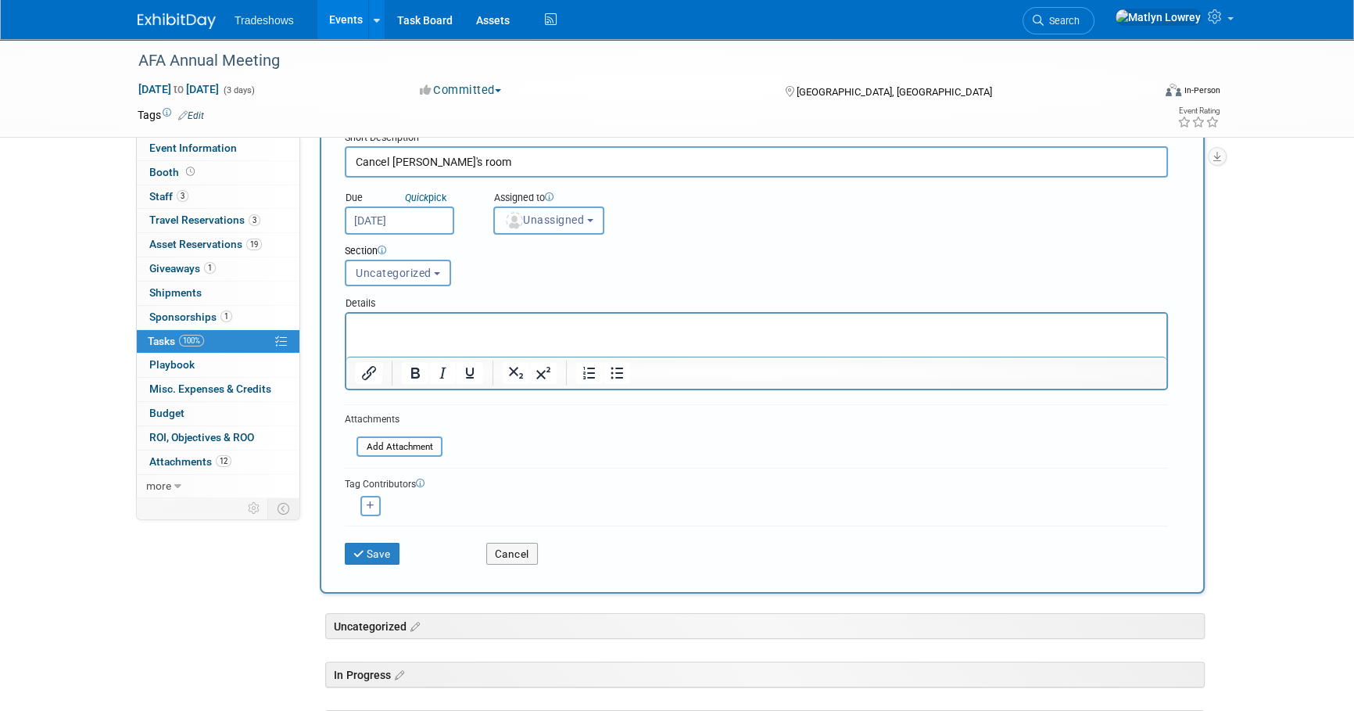
click at [540, 220] on span "Unassigned" at bounding box center [544, 219] width 80 height 13
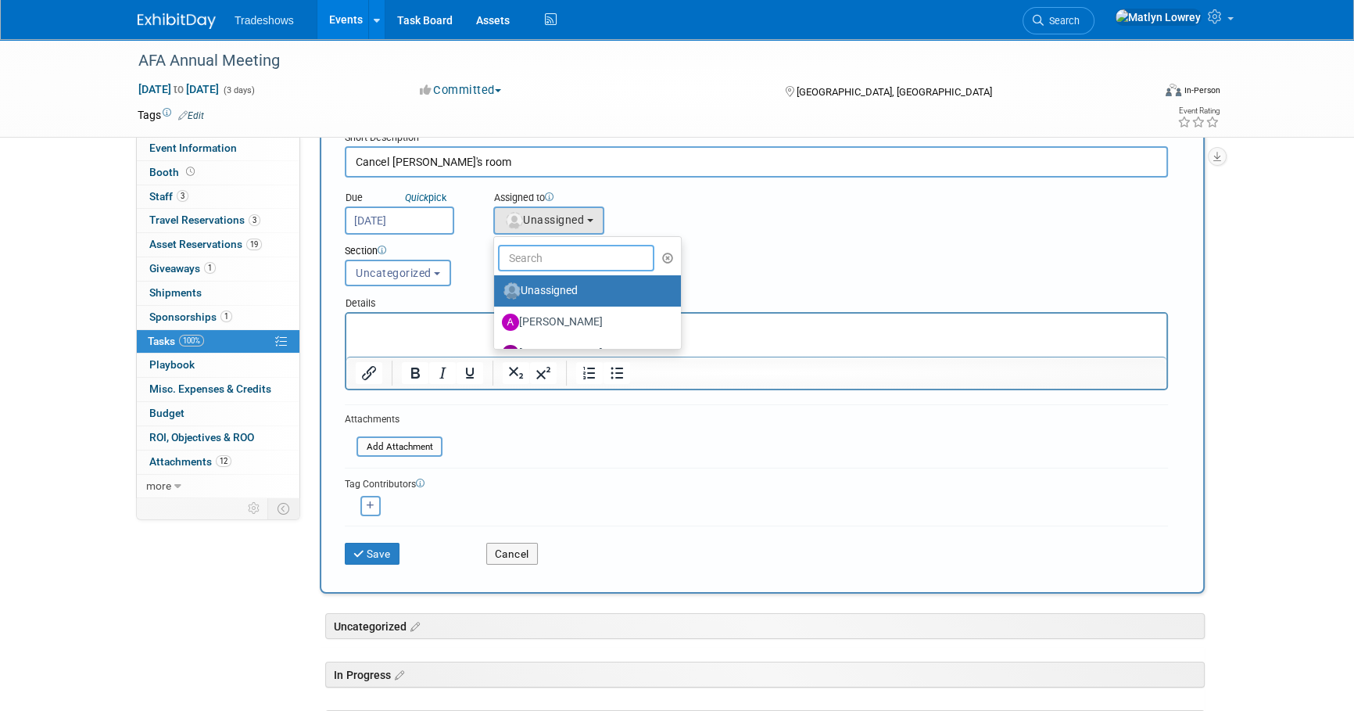
click at [548, 256] on input "text" at bounding box center [576, 258] width 156 height 27
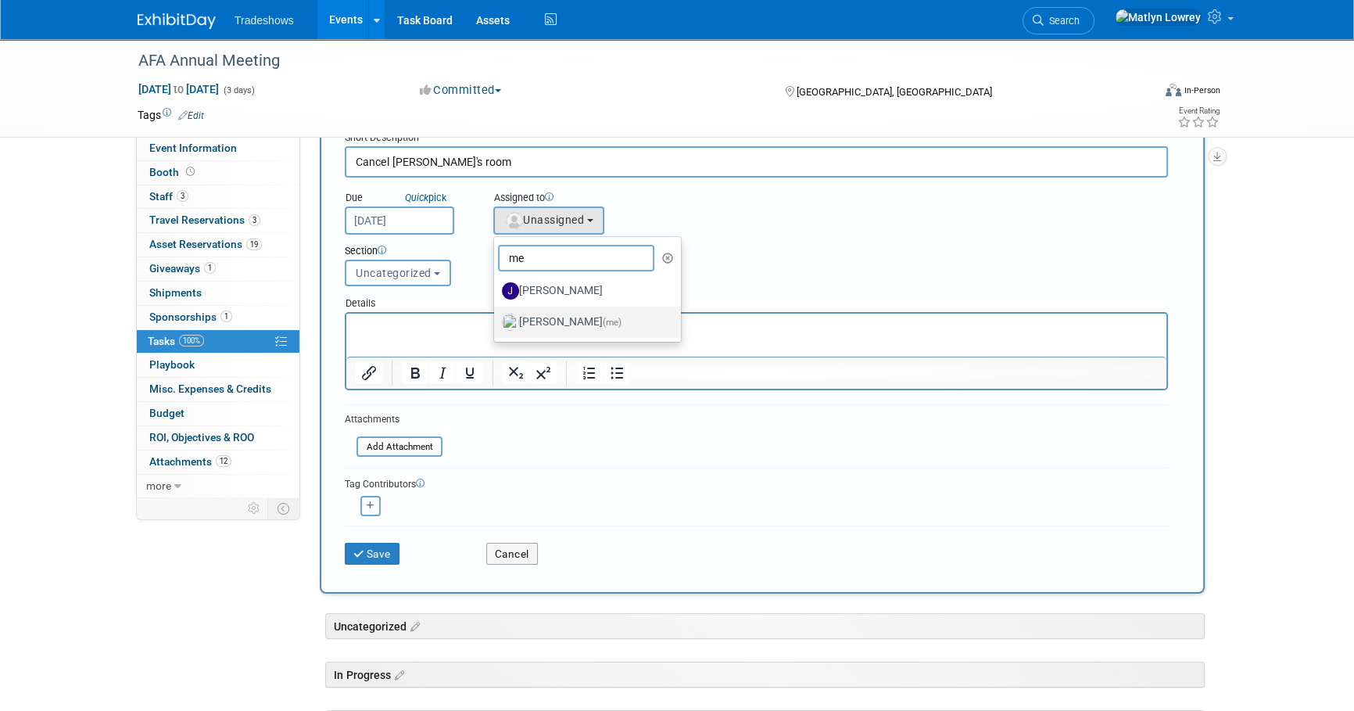
type input "me"
click at [555, 317] on label "Matlyn Lowrey (me)" at bounding box center [583, 322] width 163 height 25
click at [496, 317] on input "Matlyn Lowrey (me)" at bounding box center [491, 320] width 10 height 10
select select "53a61db3-ae1f-4f8e-85ed-74f10af30436"
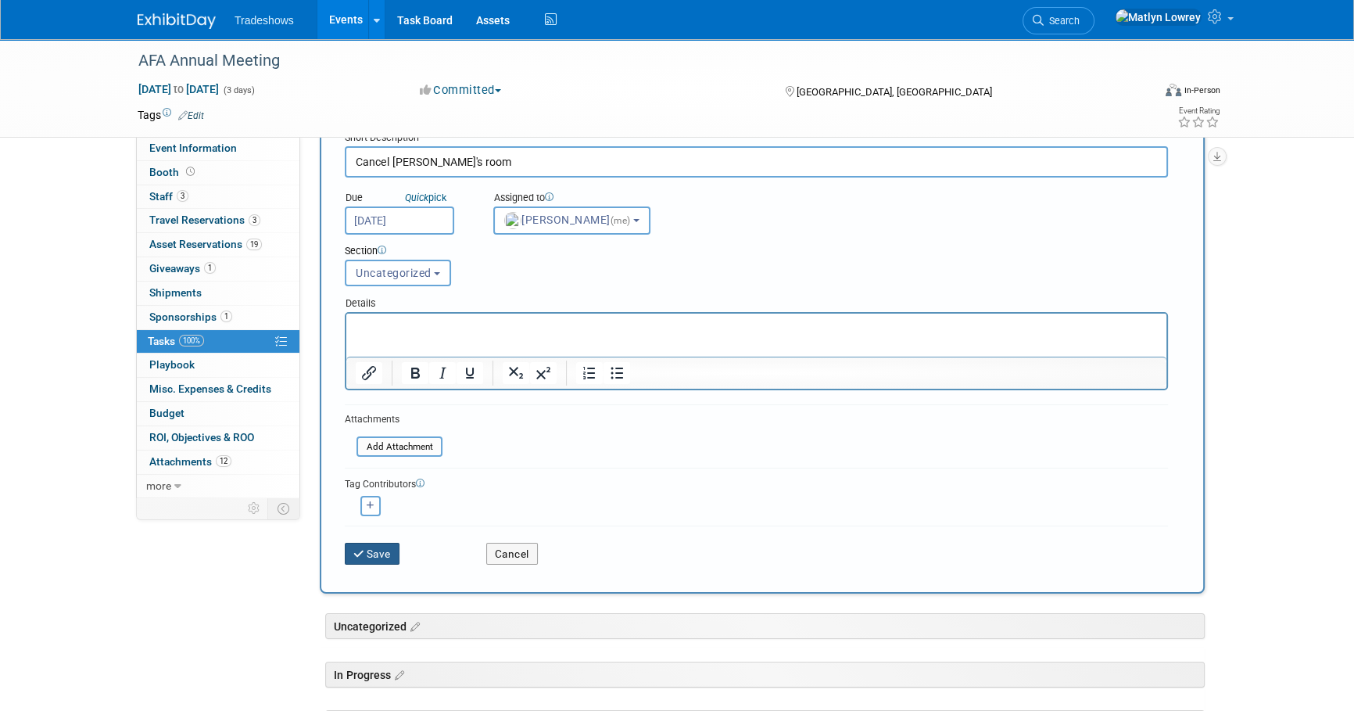
drag, startPoint x: 396, startPoint y: 548, endPoint x: 399, endPoint y: 536, distance: 12.4
click at [396, 547] on button "Save" at bounding box center [372, 553] width 55 height 22
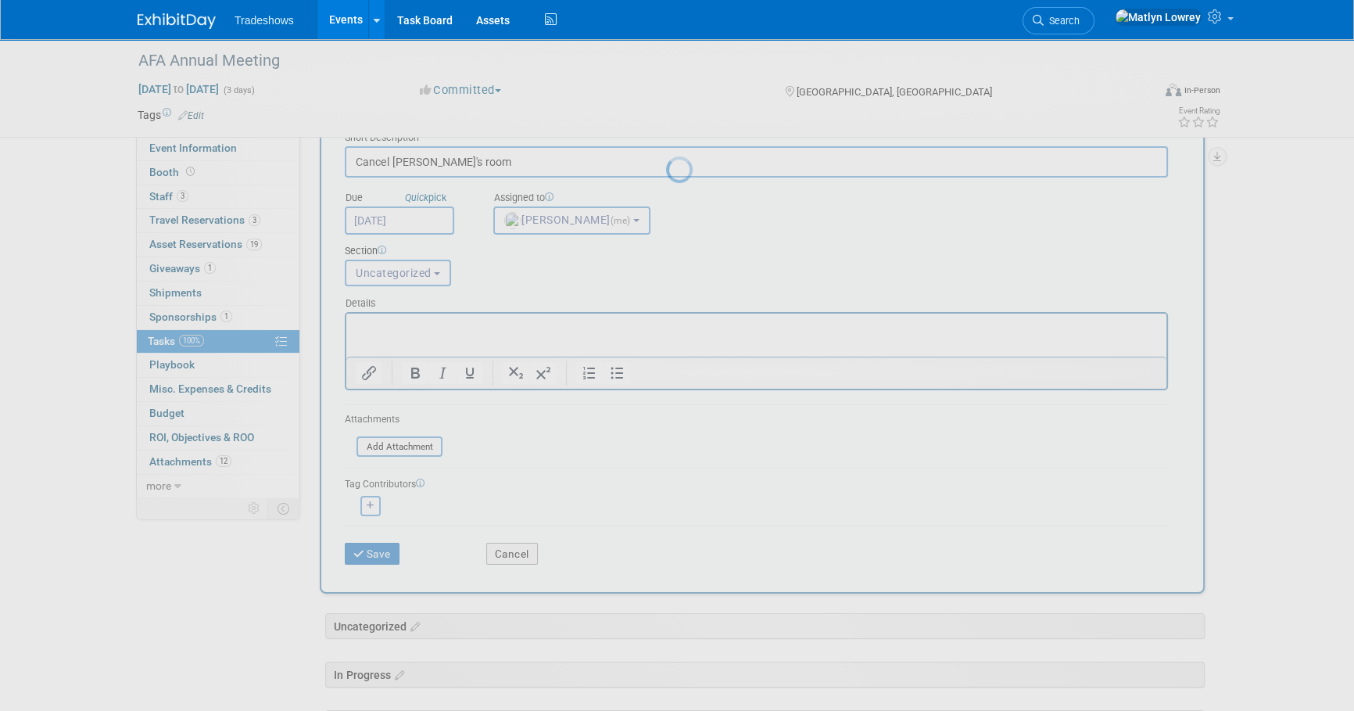
scroll to position [0, 0]
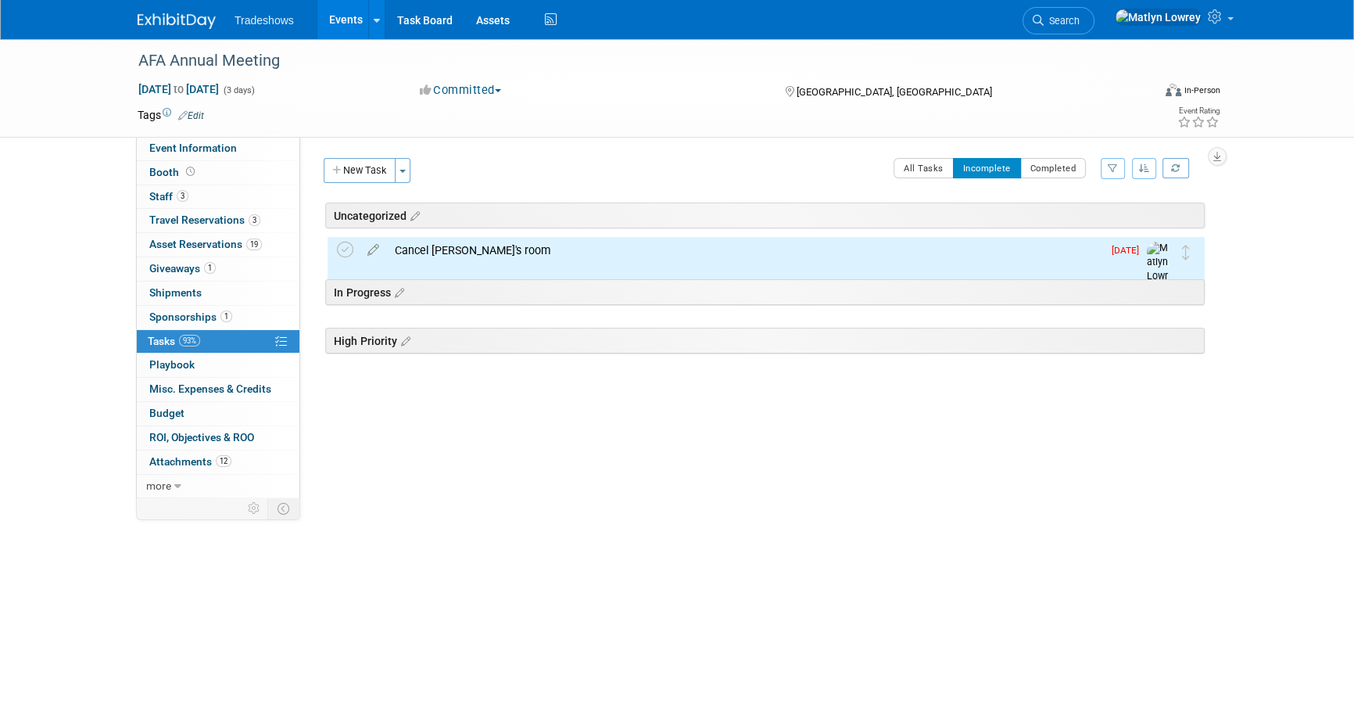
click at [430, 231] on div "Uncategorized AFA Annual Meeting Orange Beach, AL Sep 7, 2025 to Sep 9, 2025 (G…" at bounding box center [762, 313] width 885 height 222
click at [436, 245] on div "Cancel Hal's room" at bounding box center [744, 250] width 715 height 27
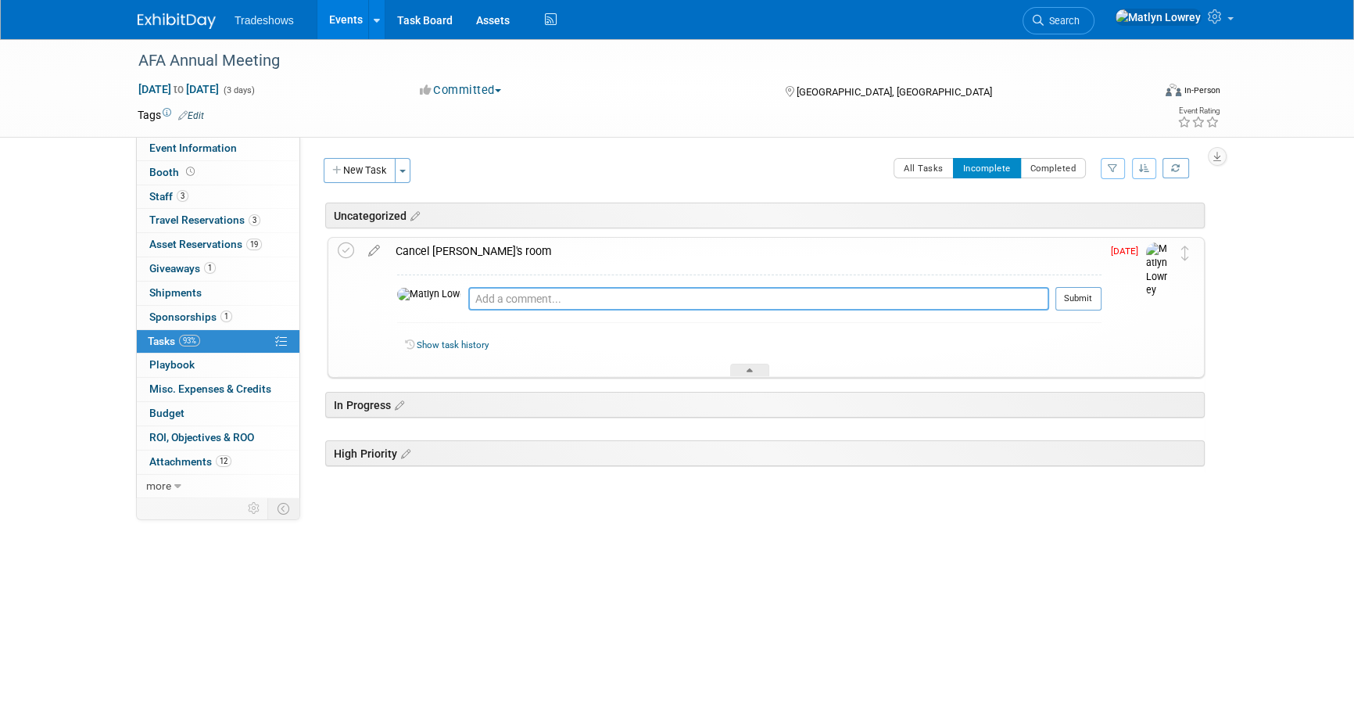
click at [473, 303] on textarea at bounding box center [758, 298] width 581 height 23
type textarea "cancelled see attached"
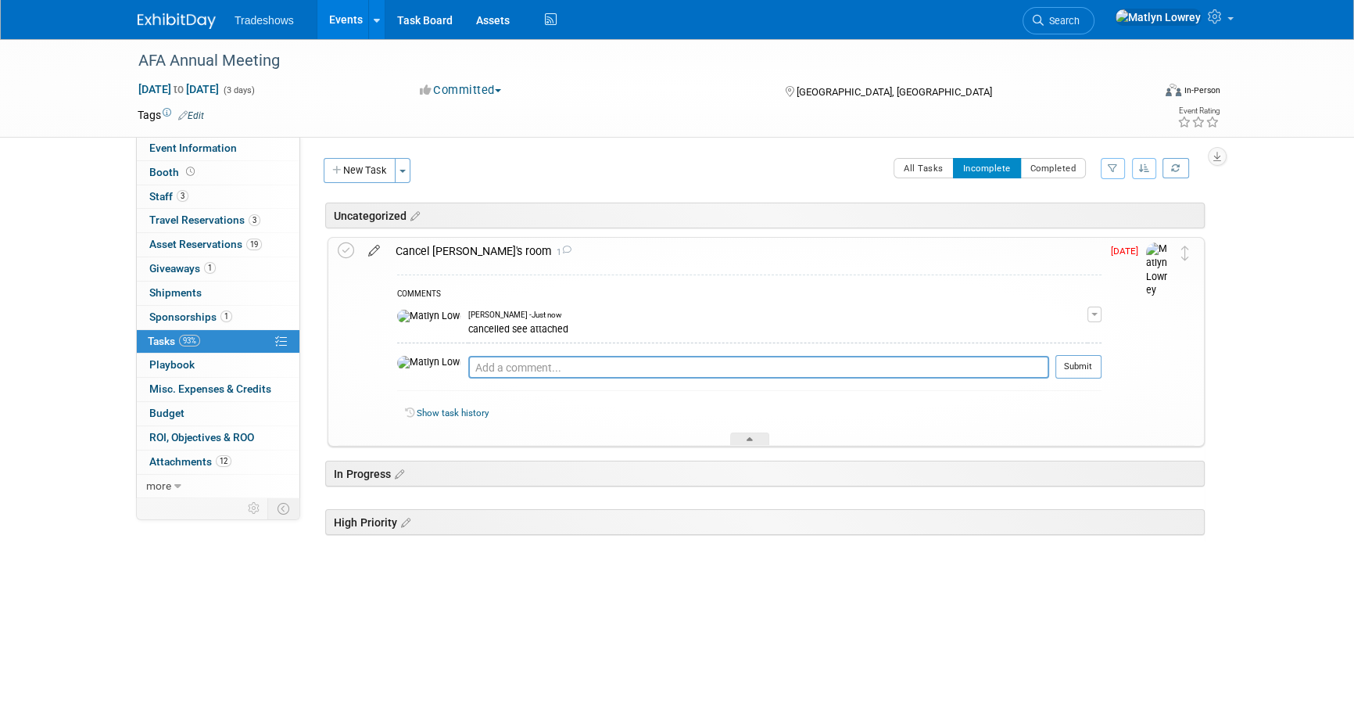
click at [374, 245] on icon at bounding box center [373, 248] width 27 height 20
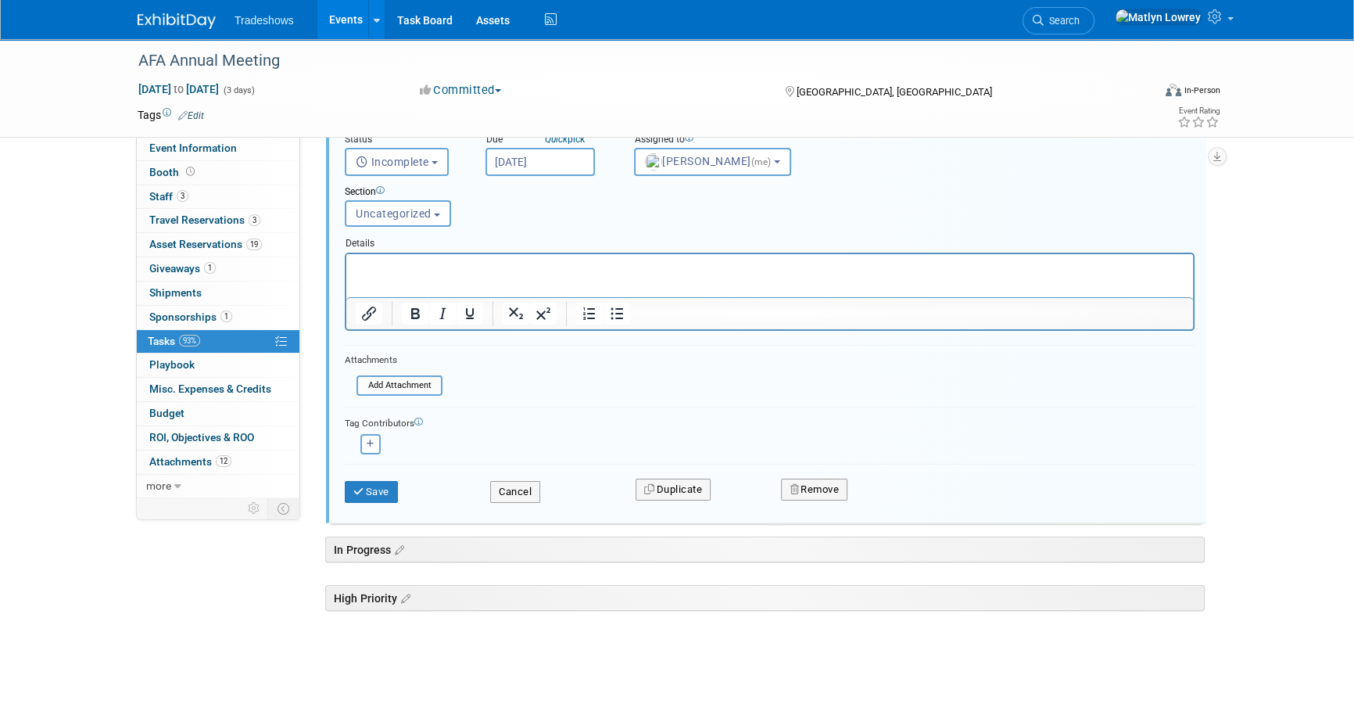
scroll to position [180, 0]
click at [398, 381] on input "file" at bounding box center [360, 381] width 159 height 17
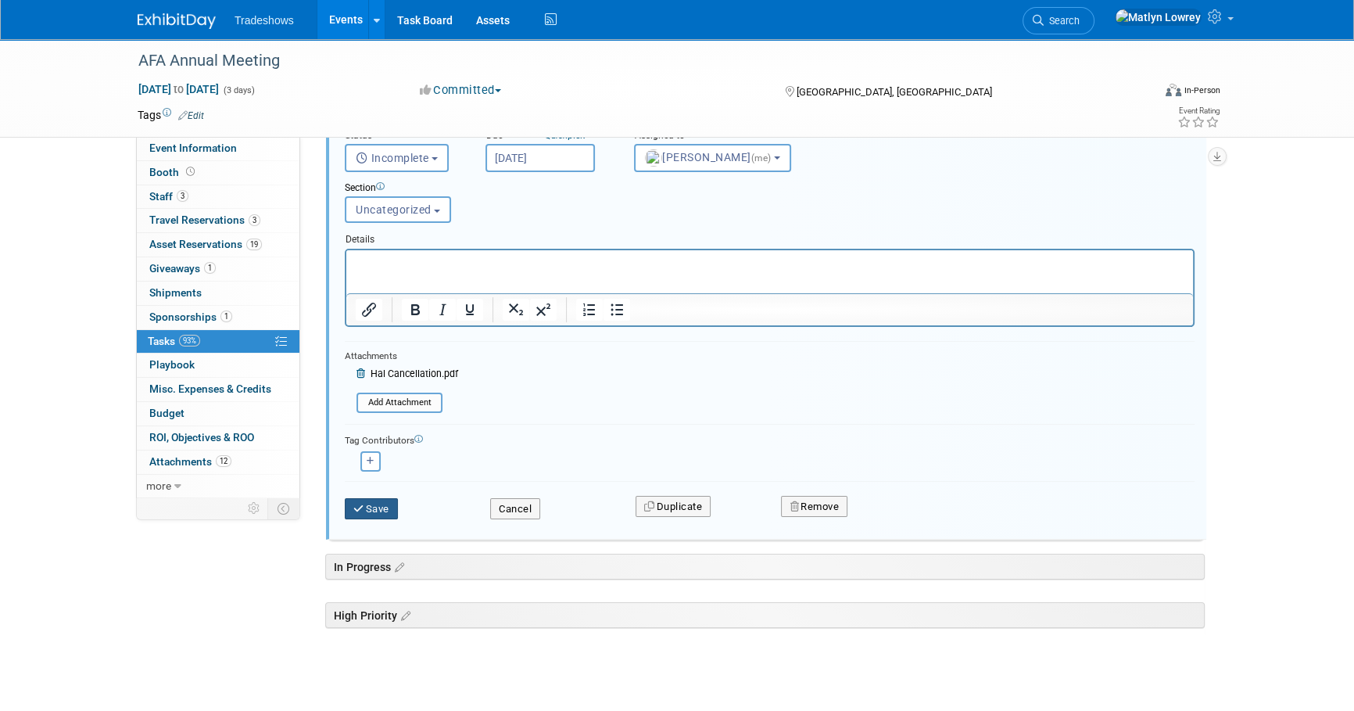
click at [385, 501] on button "Save" at bounding box center [371, 509] width 53 height 22
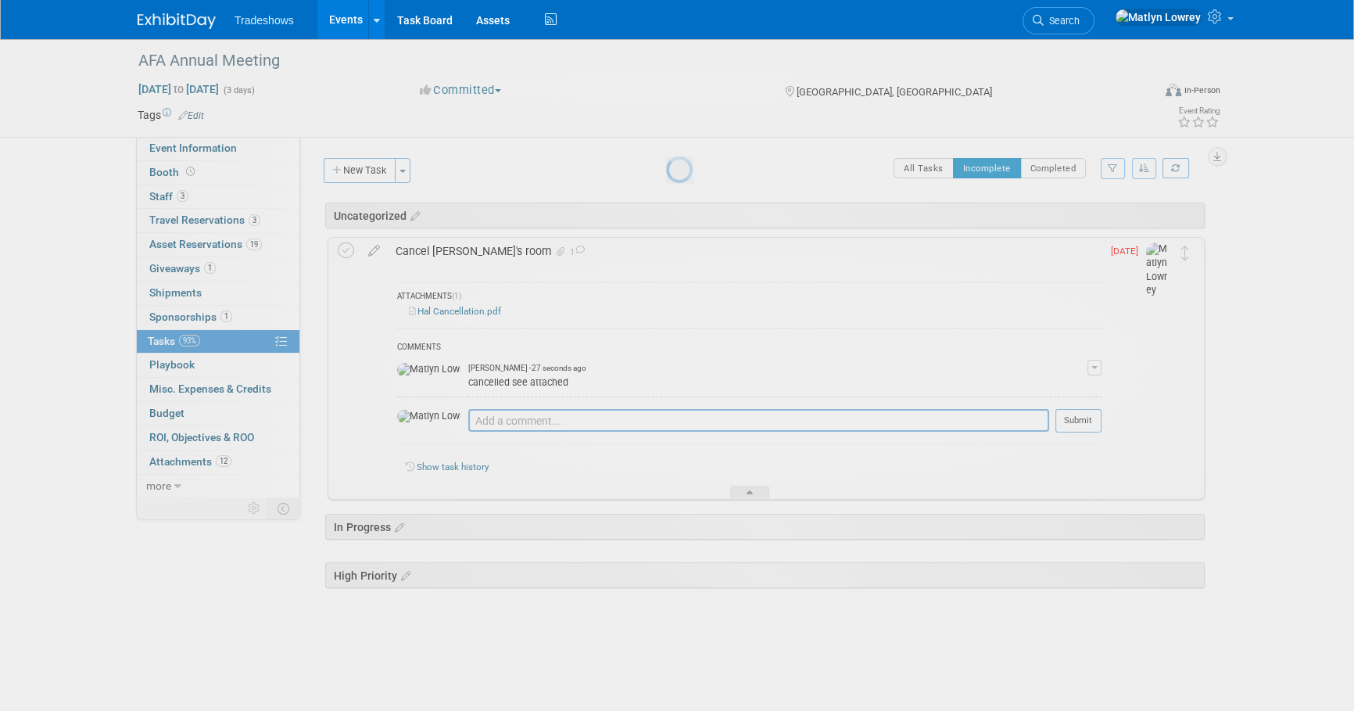
scroll to position [0, 0]
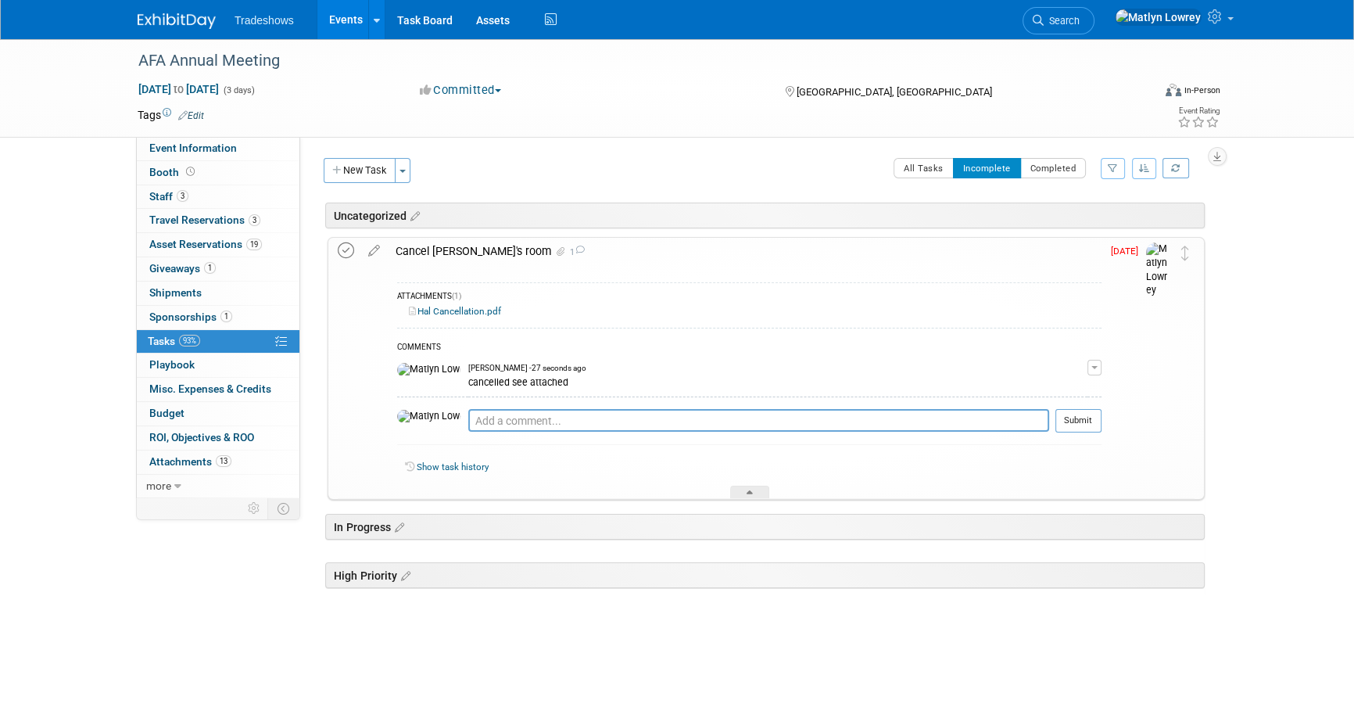
click at [339, 246] on icon at bounding box center [346, 250] width 16 height 16
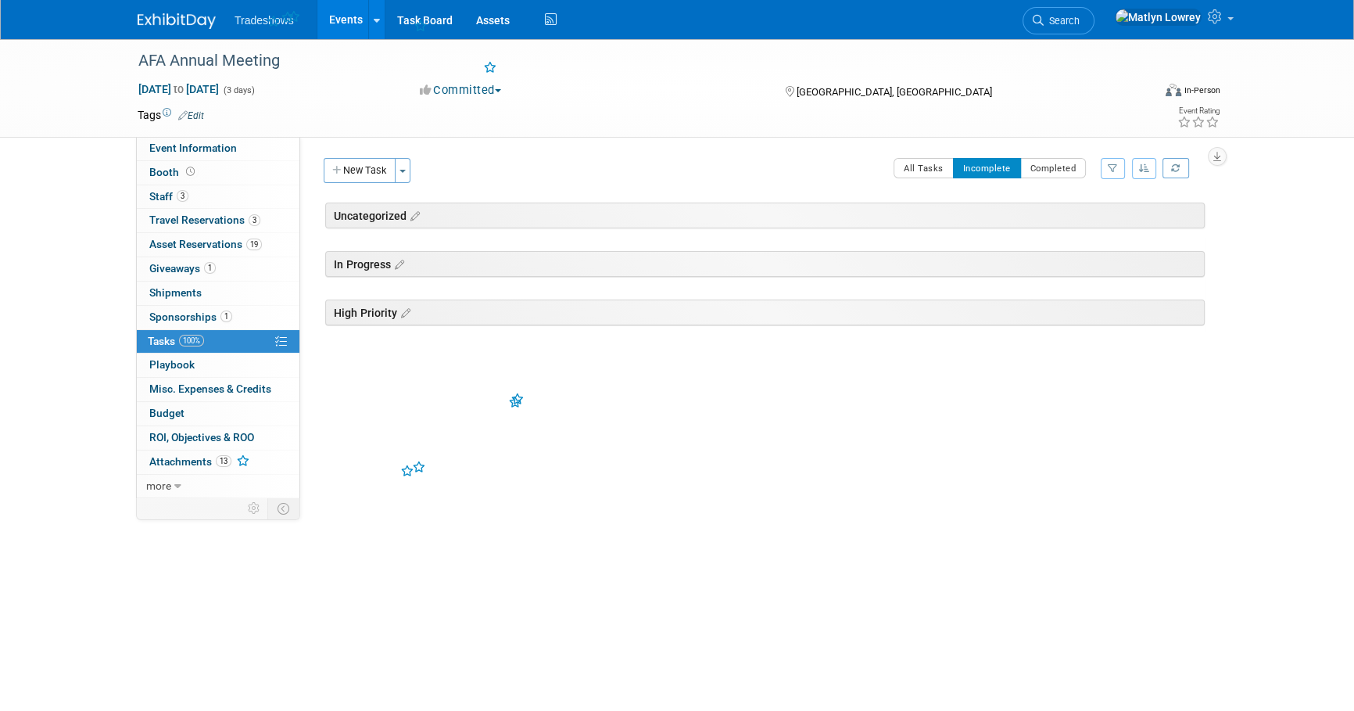
click at [345, 25] on link "Events" at bounding box center [345, 19] width 57 height 39
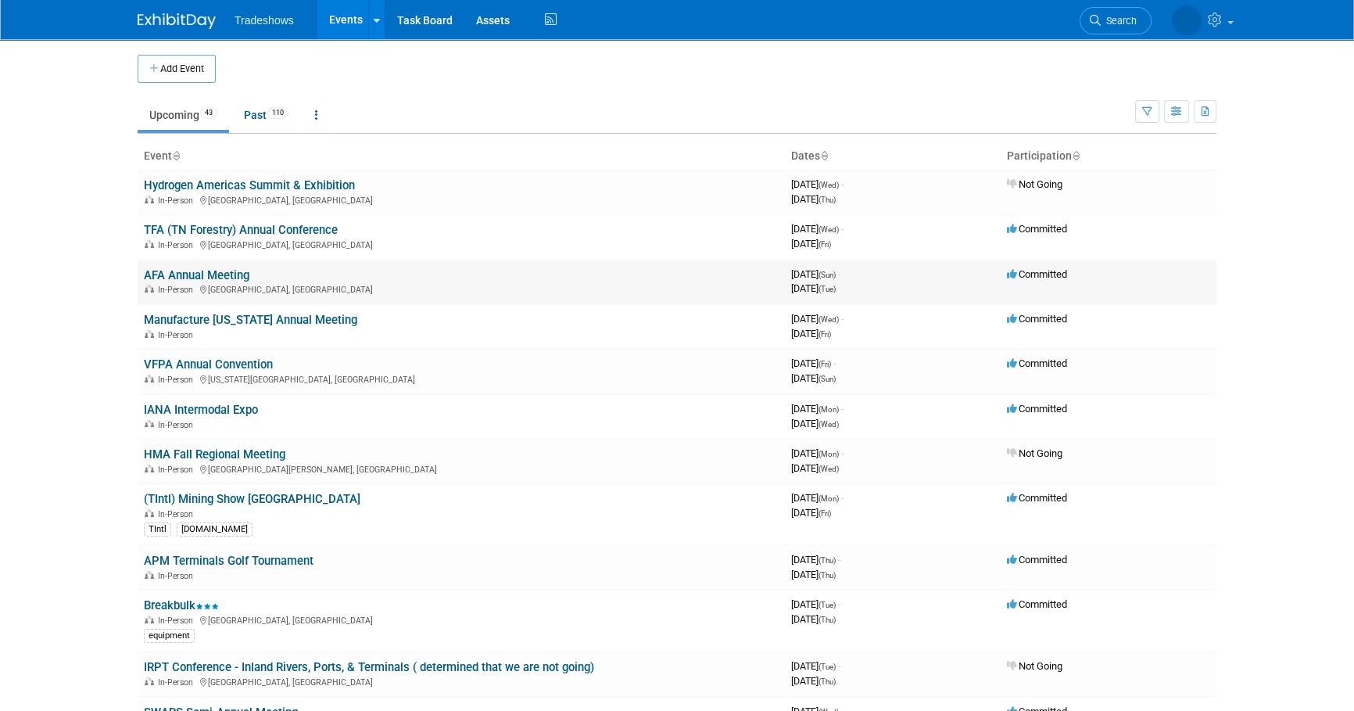
click at [202, 270] on link "AFA Annual Meeting" at bounding box center [197, 275] width 106 height 14
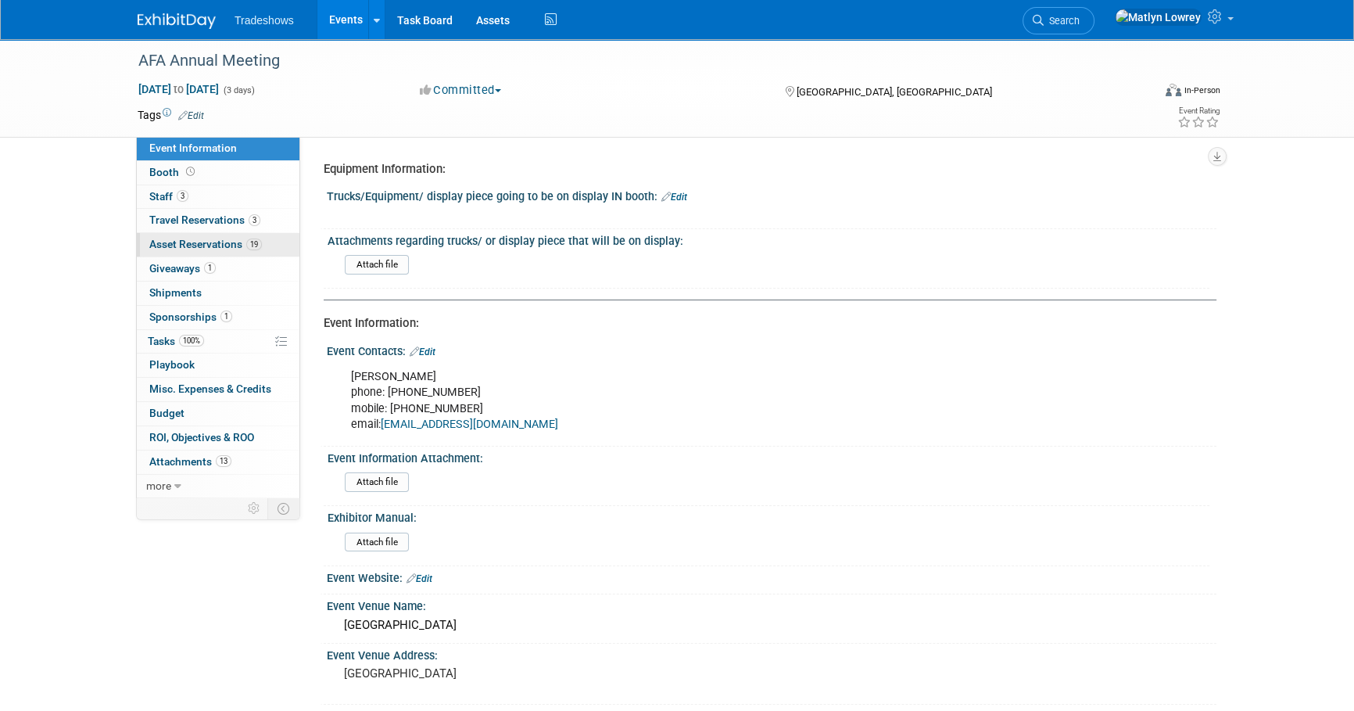
click at [176, 243] on span "Asset Reservations 19" at bounding box center [205, 244] width 113 height 13
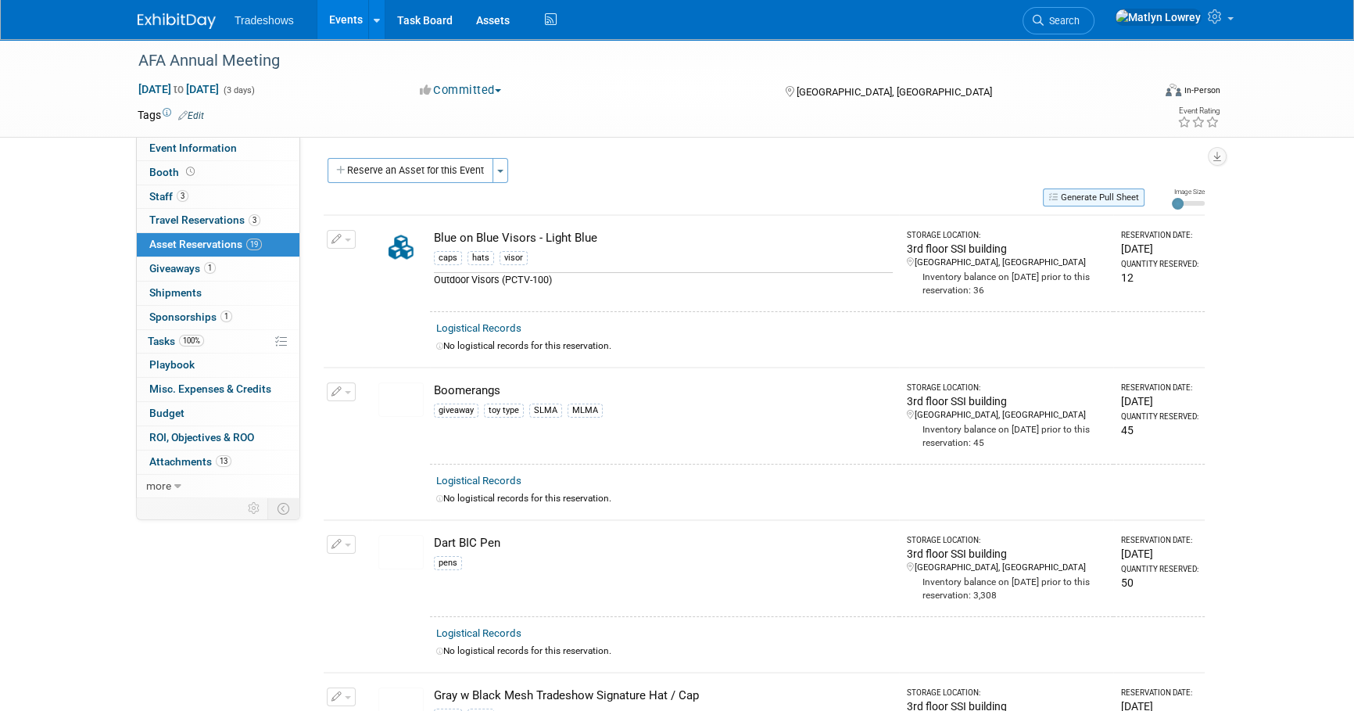
click at [1100, 200] on button "Generate Pull Sheet" at bounding box center [1094, 197] width 102 height 18
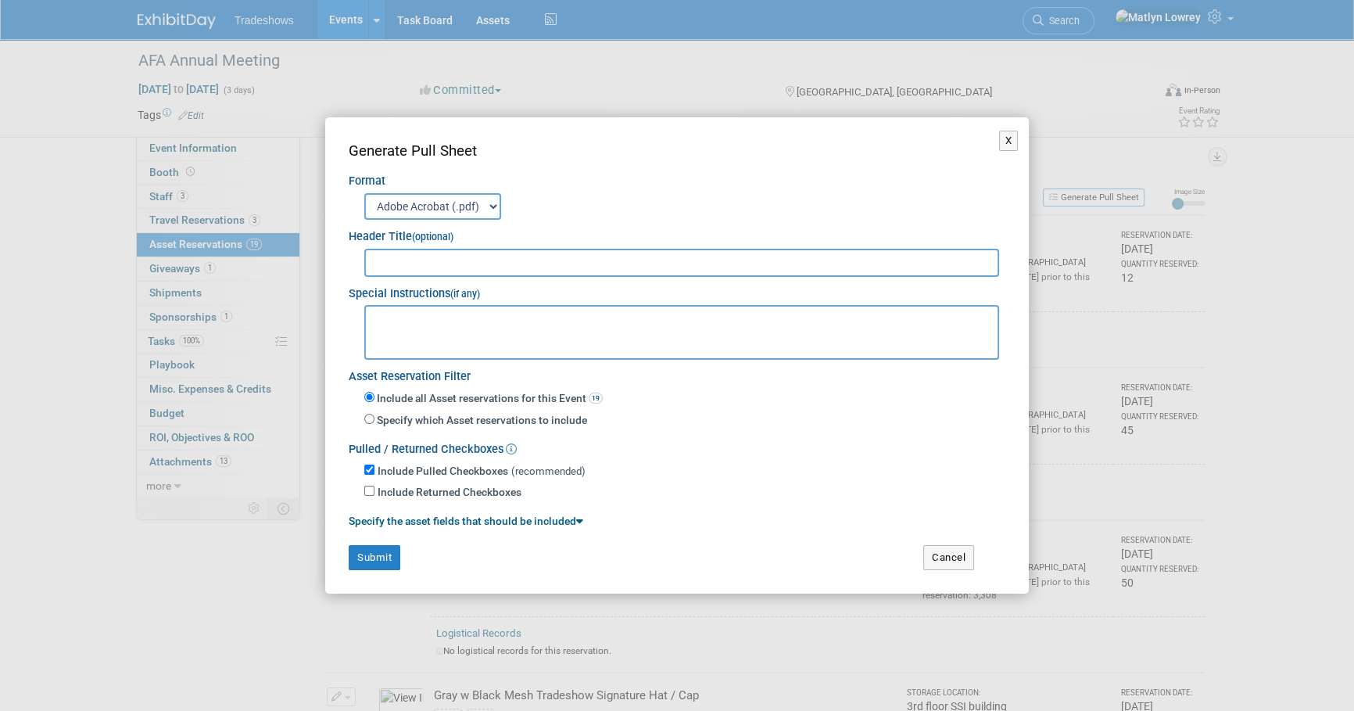
click at [382, 260] on input "text" at bounding box center [681, 263] width 635 height 28
type input "AFA"
click at [369, 562] on button "Submit" at bounding box center [375, 557] width 52 height 25
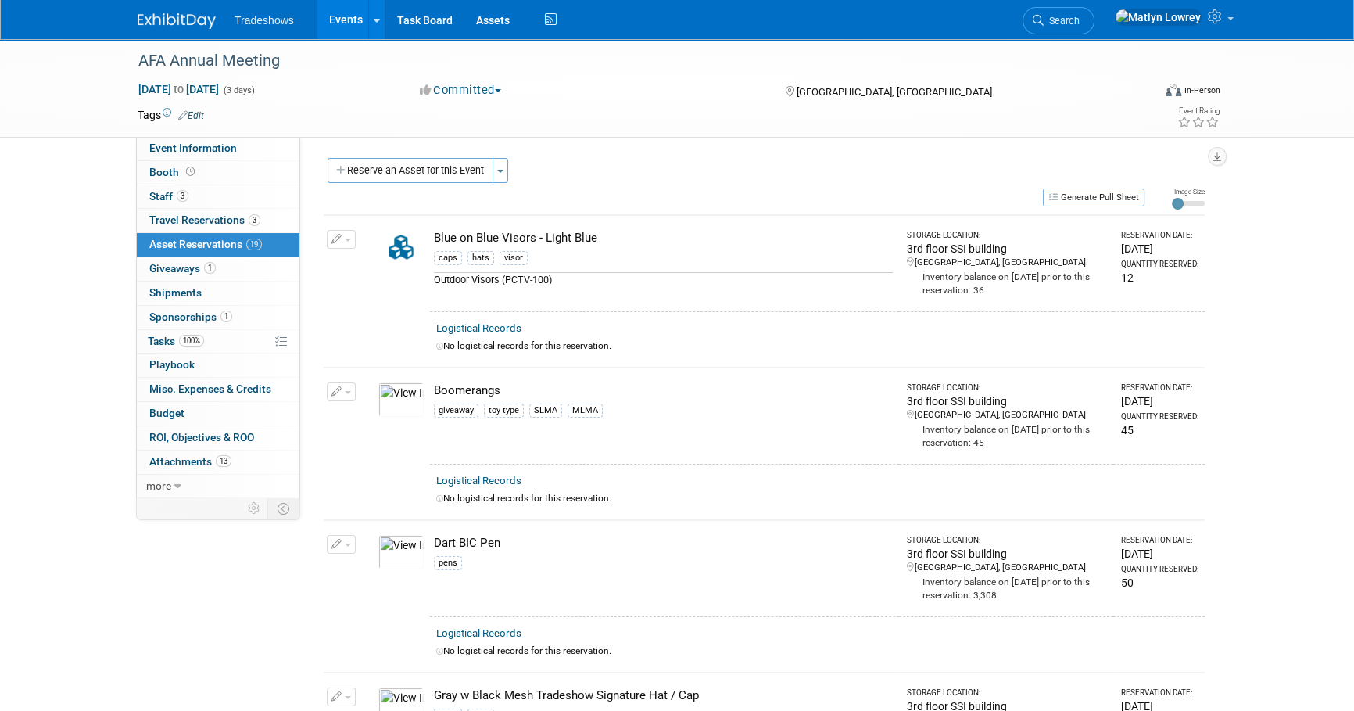
click at [337, 12] on link "Events" at bounding box center [345, 19] width 57 height 39
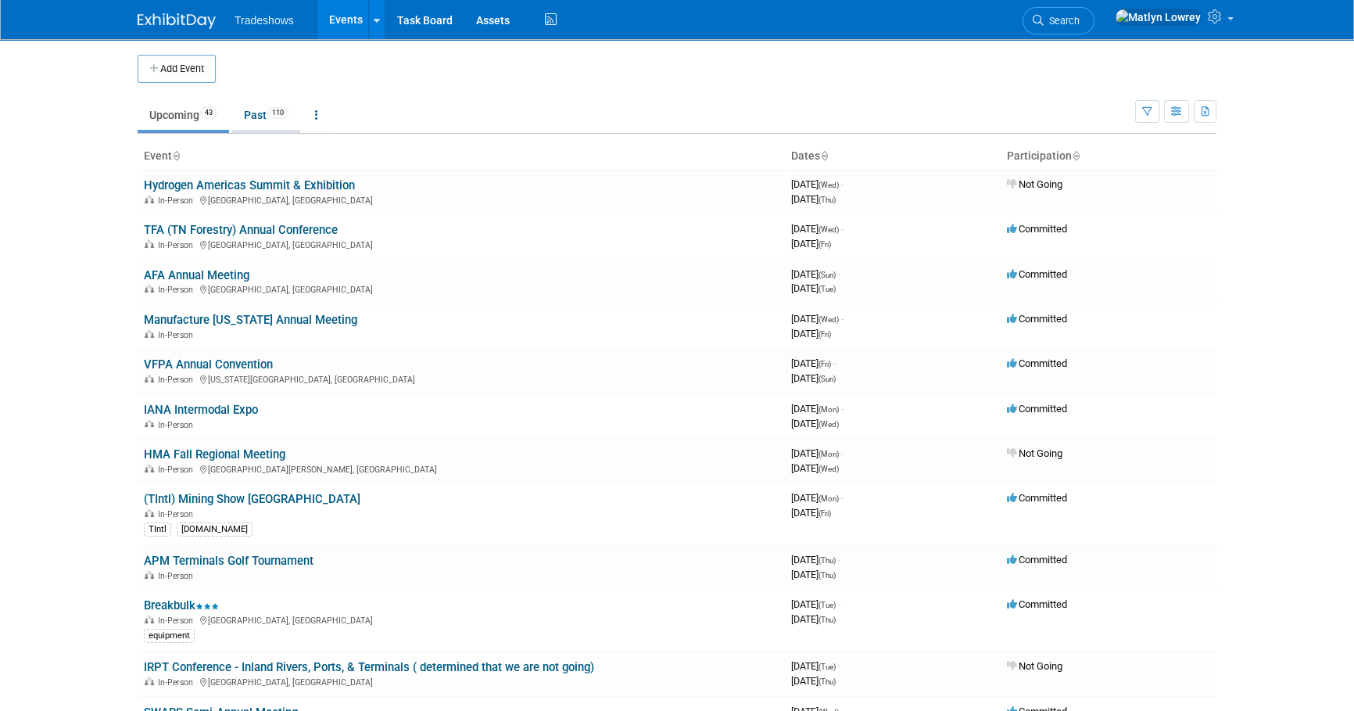
click at [260, 102] on link "Past 110" at bounding box center [266, 115] width 68 height 30
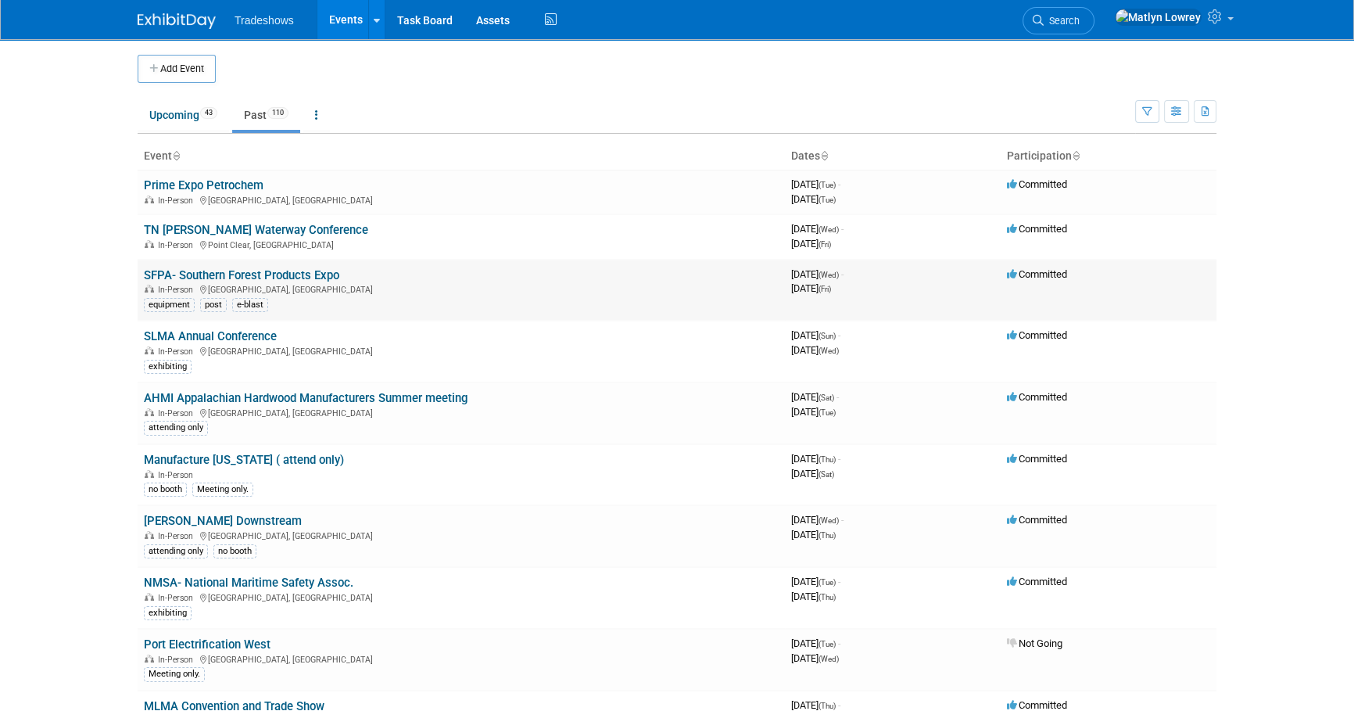
click at [162, 275] on link "SFPA- Southern Forest Products Expo" at bounding box center [241, 275] width 195 height 14
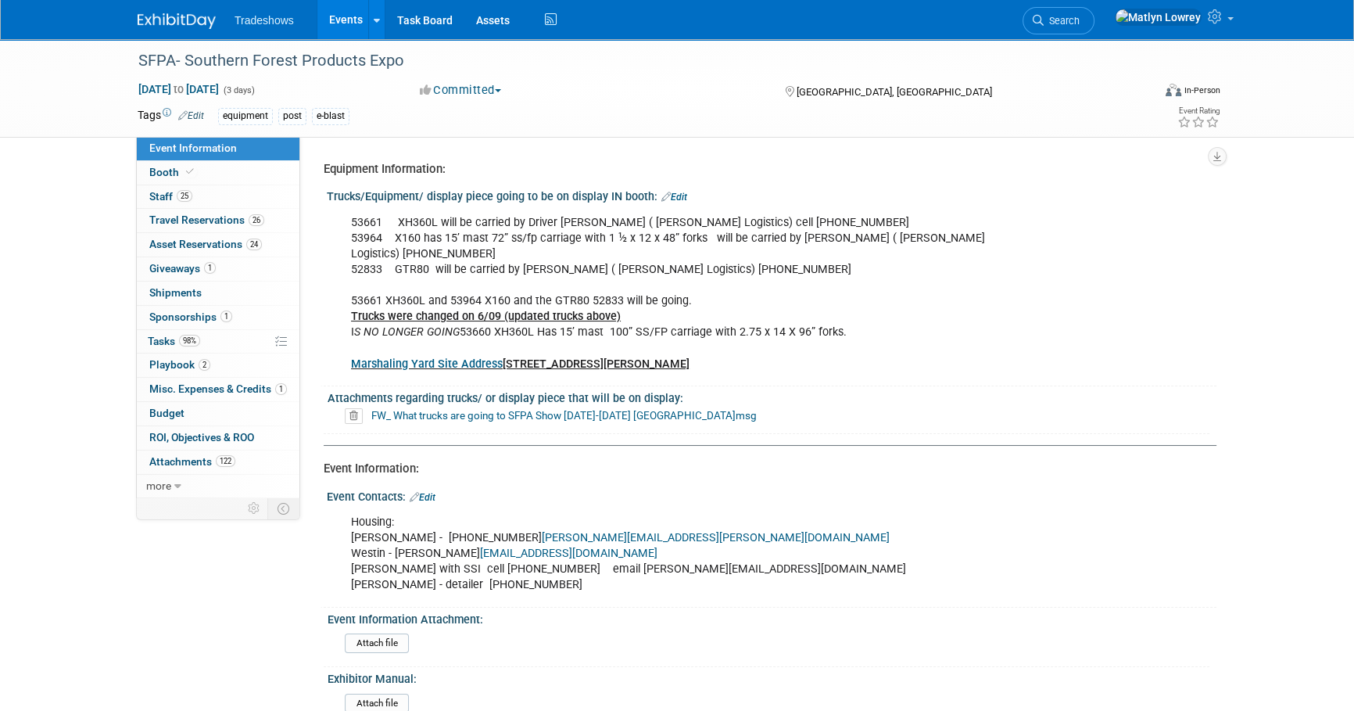
click at [328, 13] on link "Events" at bounding box center [345, 19] width 57 height 39
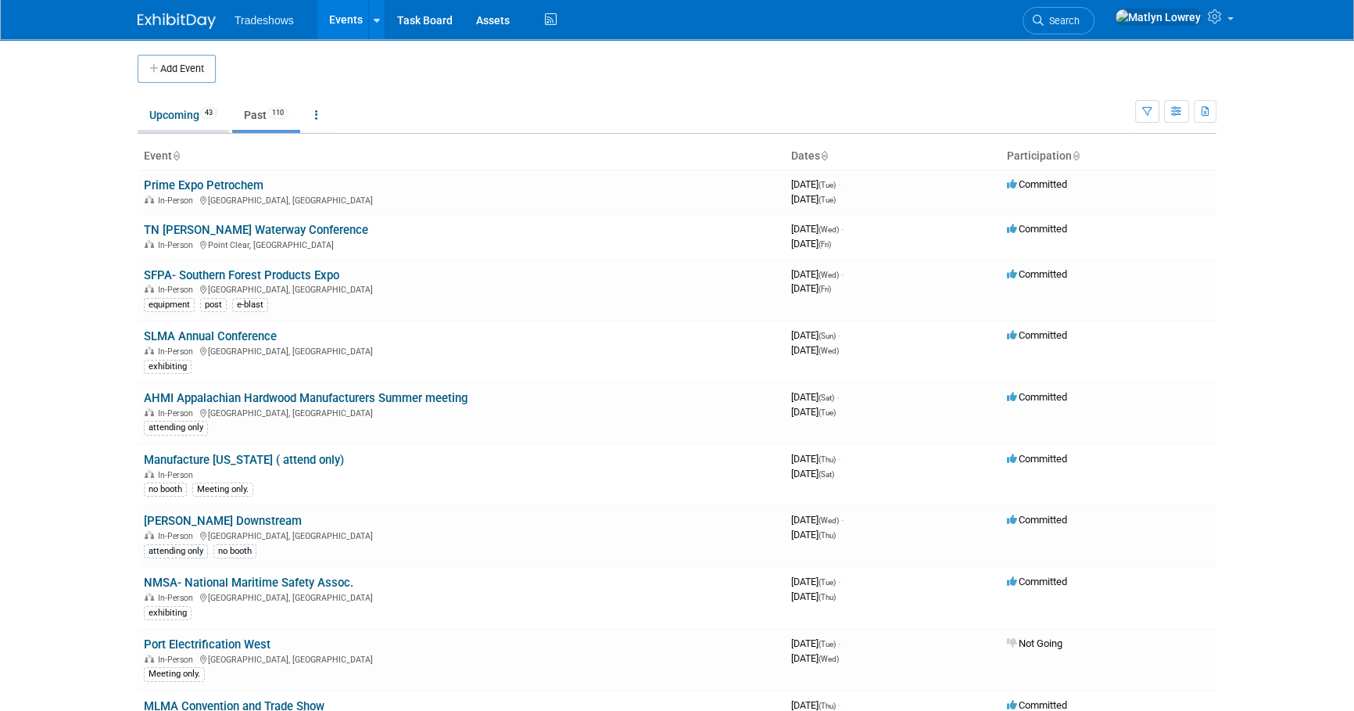
click at [193, 127] on link "Upcoming 43" at bounding box center [183, 115] width 91 height 30
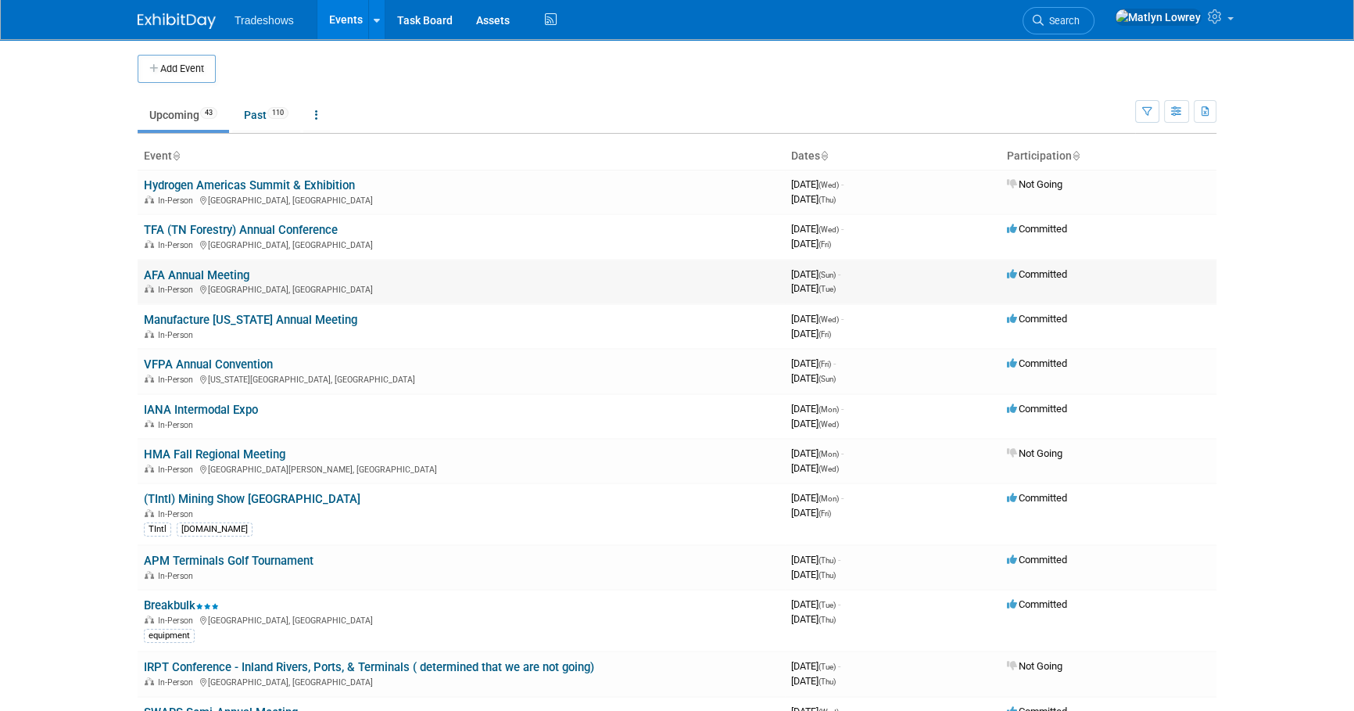
click at [184, 274] on link "AFA Annual Meeting" at bounding box center [197, 275] width 106 height 14
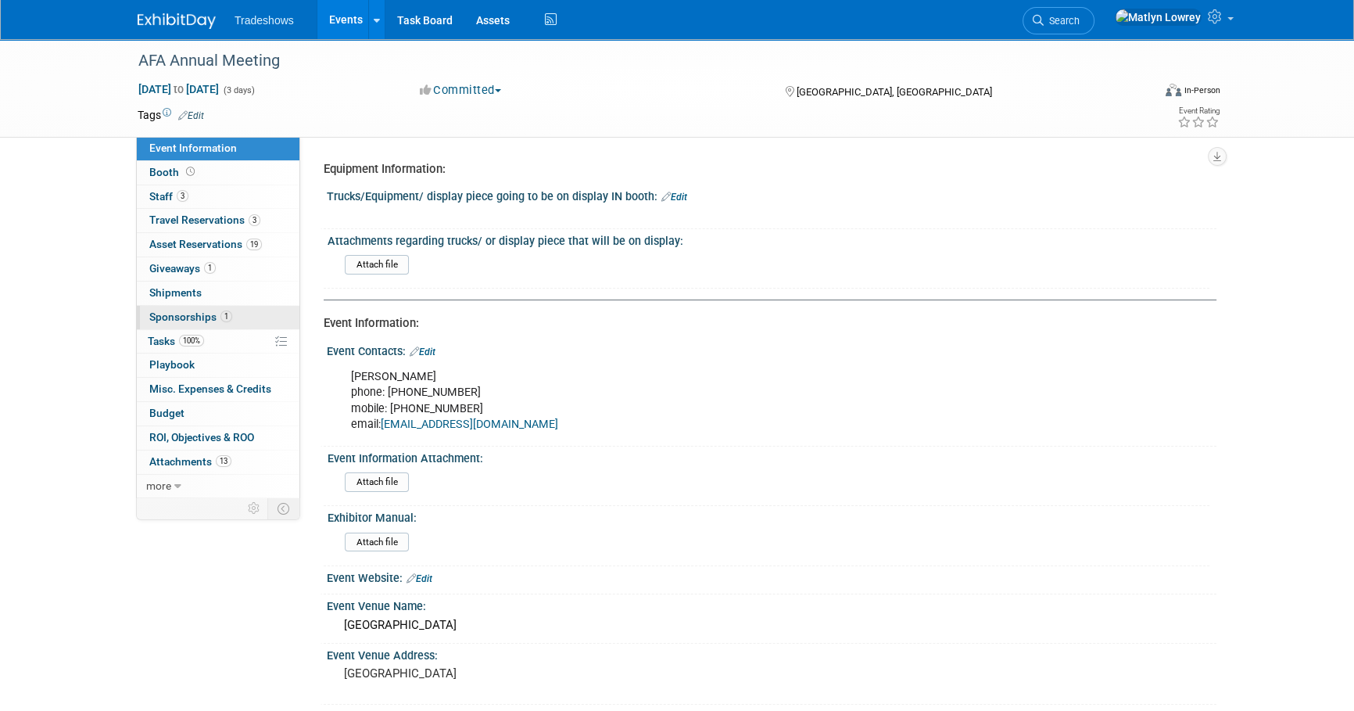
click at [240, 311] on link "1 Sponsorships 1" at bounding box center [218, 317] width 163 height 23
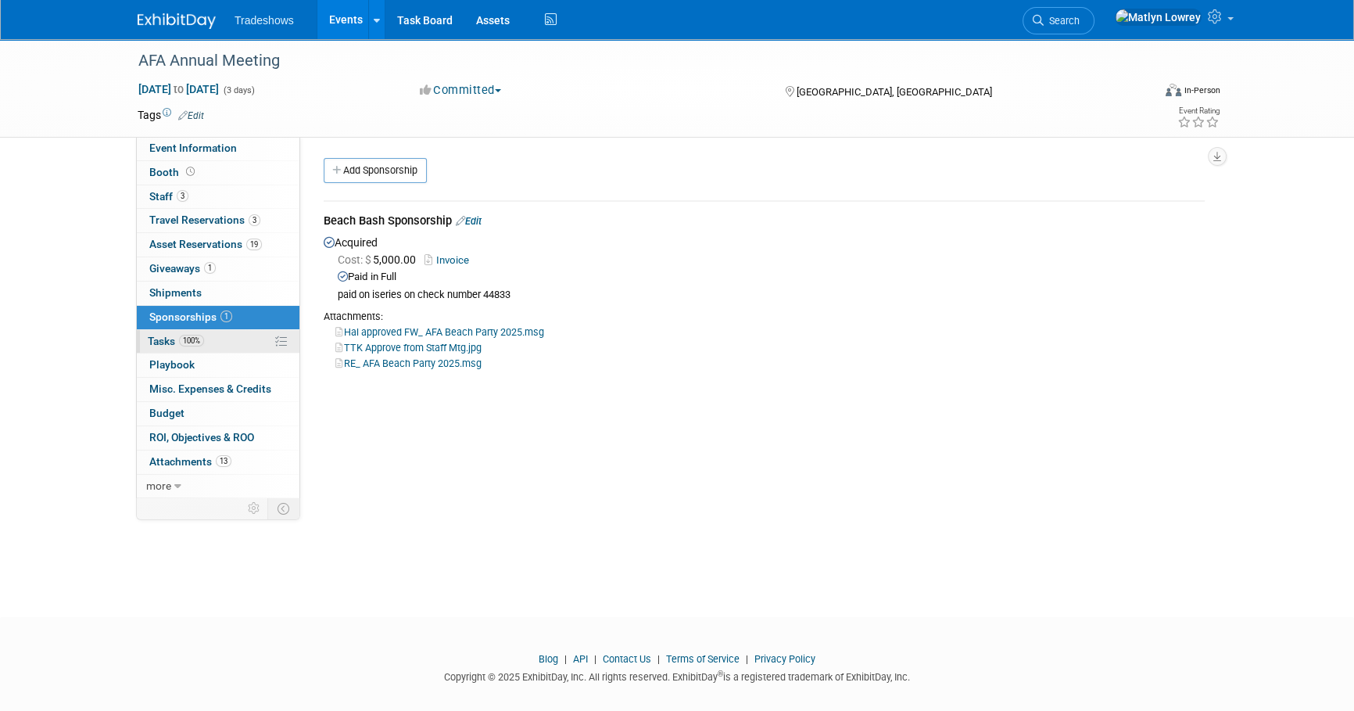
click at [180, 335] on span "100%" at bounding box center [191, 341] width 25 height 12
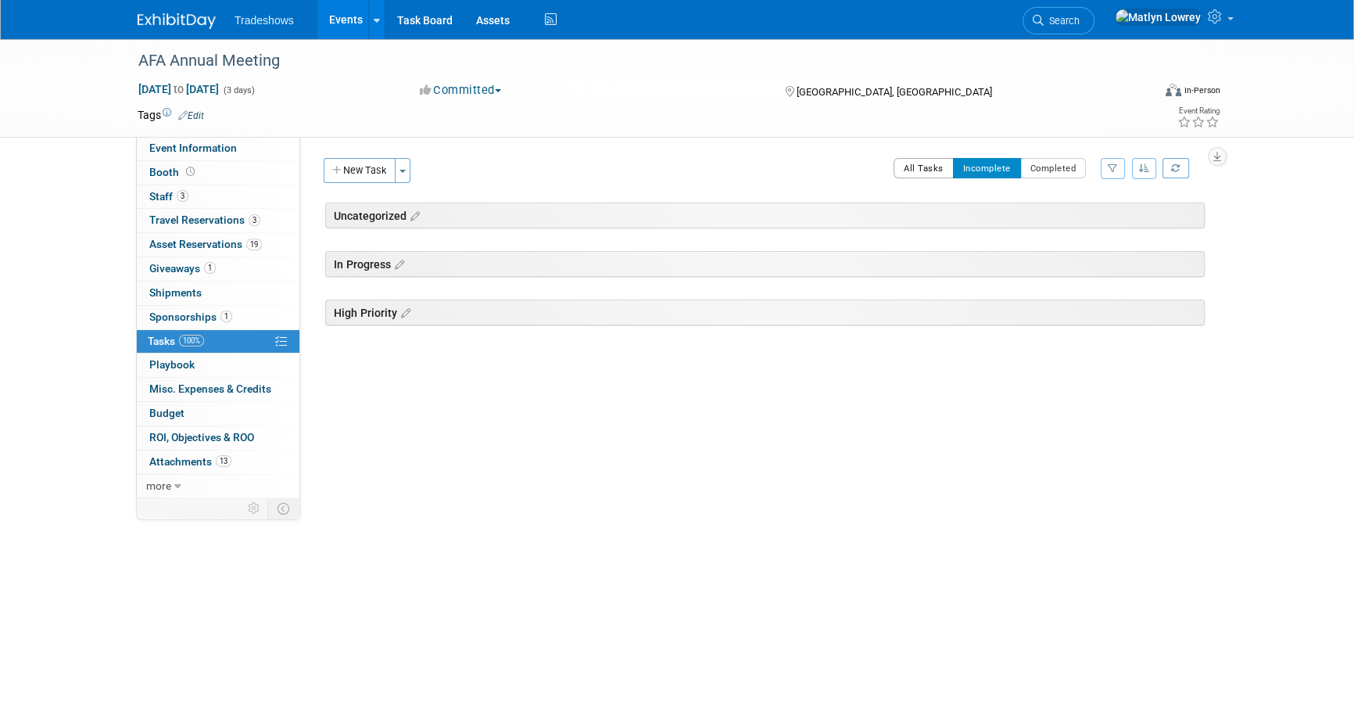
click at [911, 170] on button "All Tasks" at bounding box center [923, 168] width 60 height 20
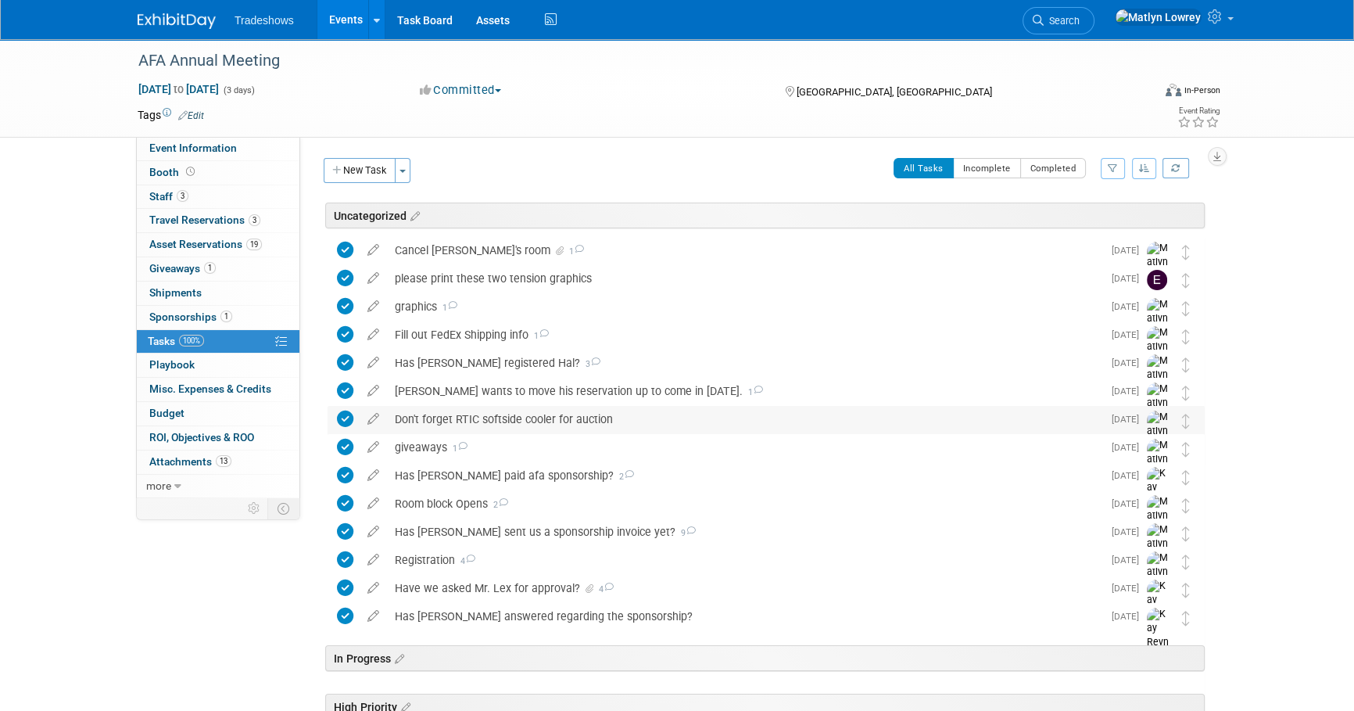
click at [504, 421] on div "Don't forget RTIC softside cooler for auction" at bounding box center [744, 419] width 715 height 27
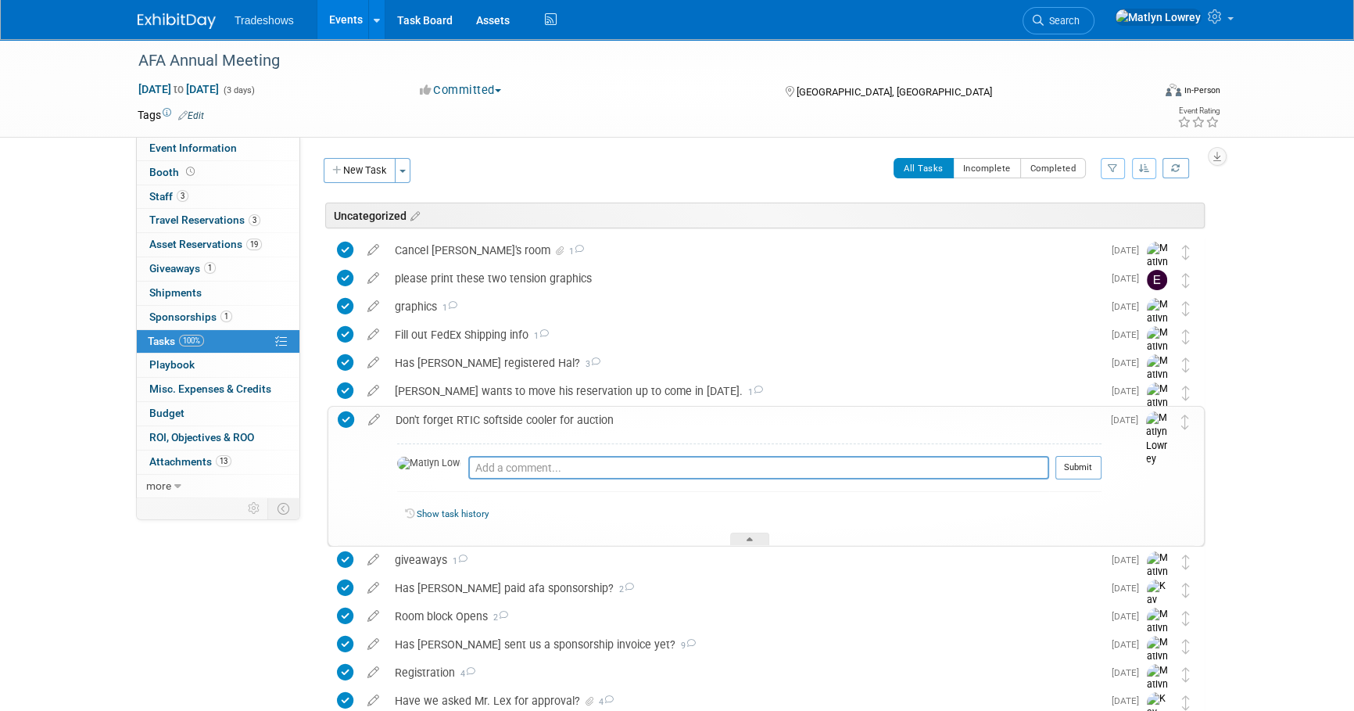
click at [503, 420] on div "Don't forget RTIC softside cooler for auction" at bounding box center [745, 419] width 714 height 27
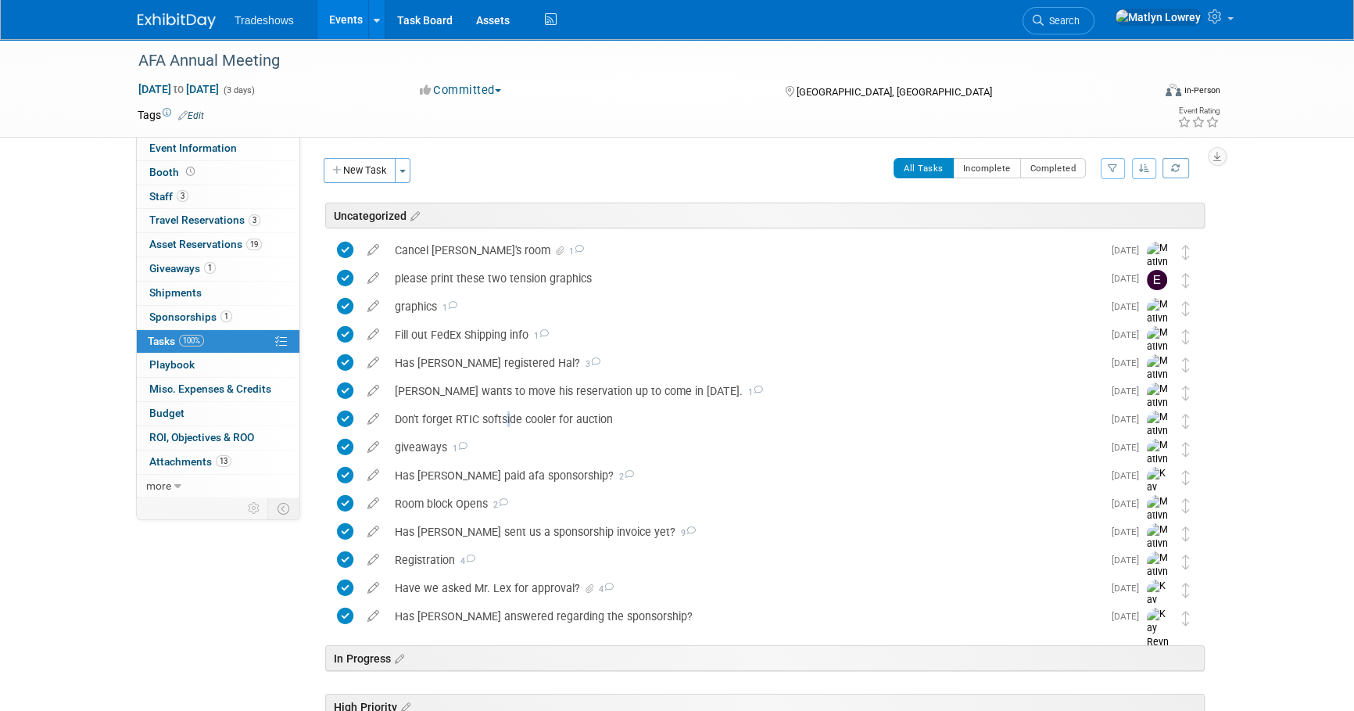
click at [363, 16] on link "Events" at bounding box center [345, 19] width 57 height 39
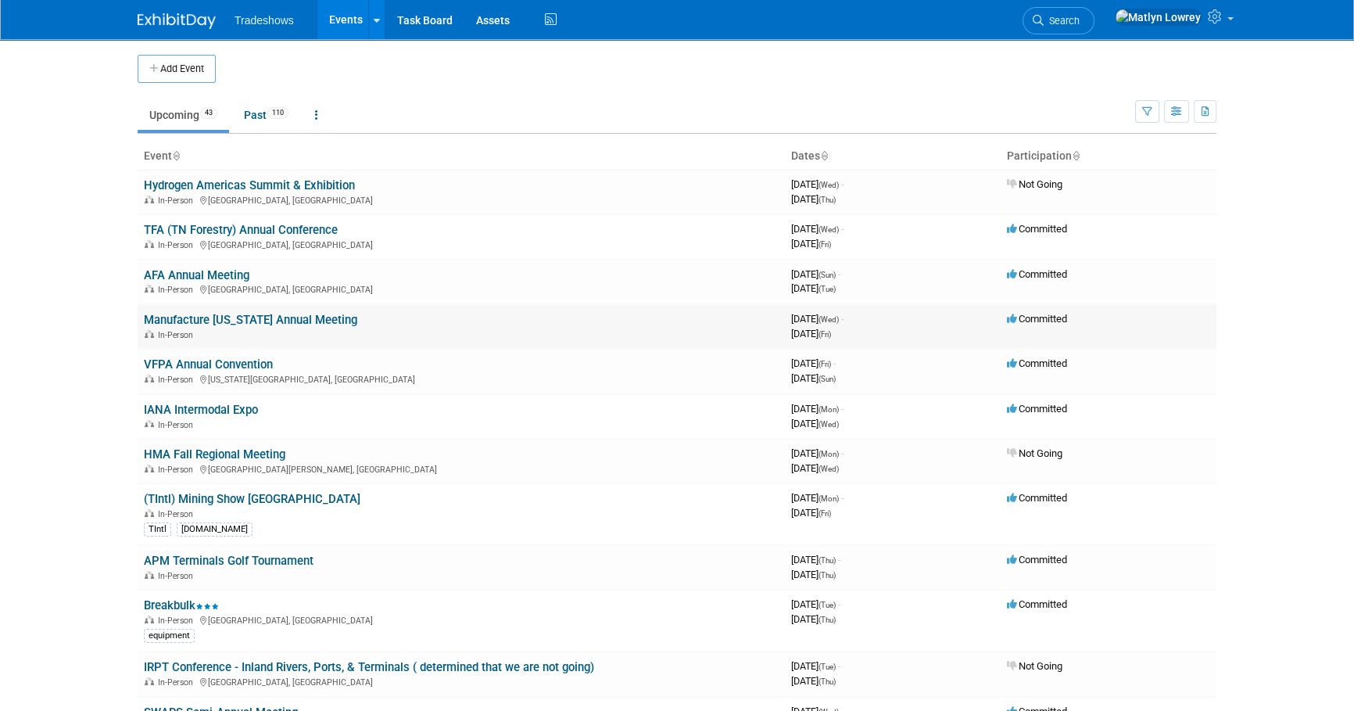
click at [235, 320] on link "Manufacture [US_STATE] Annual Meeting" at bounding box center [250, 320] width 213 height 14
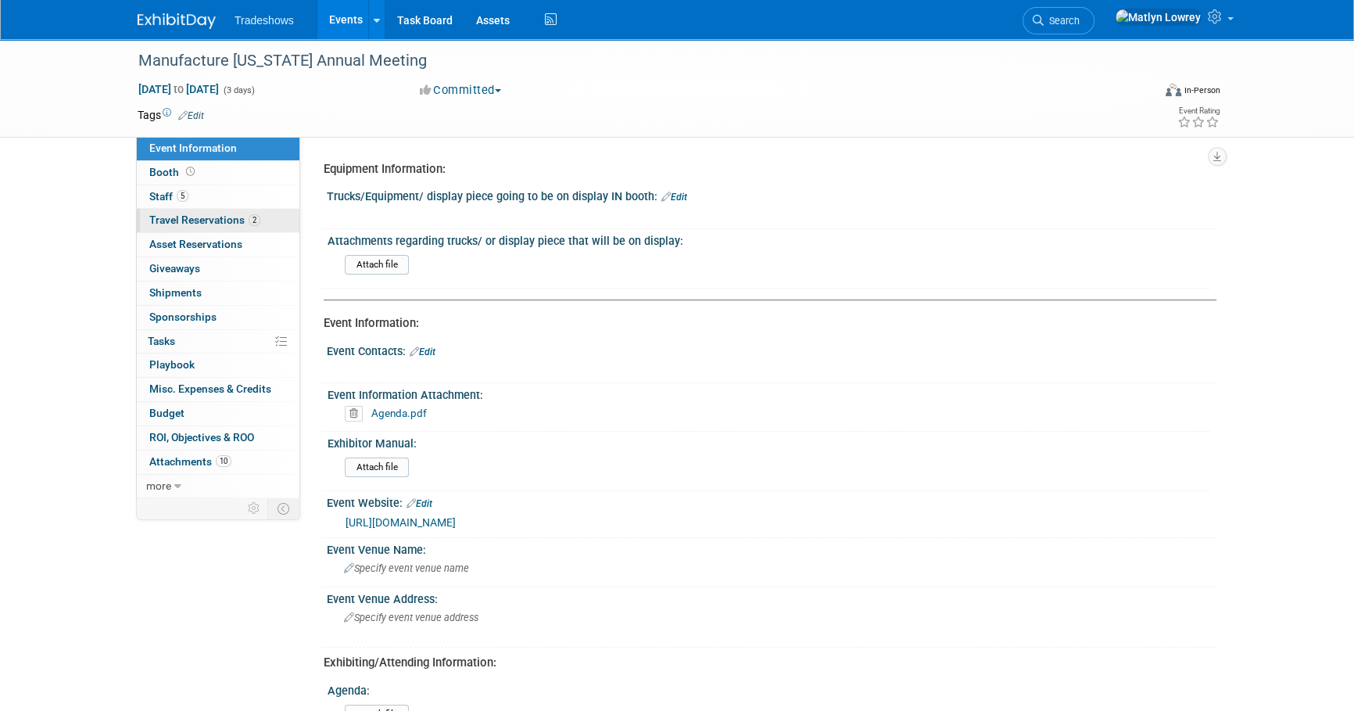
click at [211, 213] on span "Travel Reservations 2" at bounding box center [204, 219] width 111 height 13
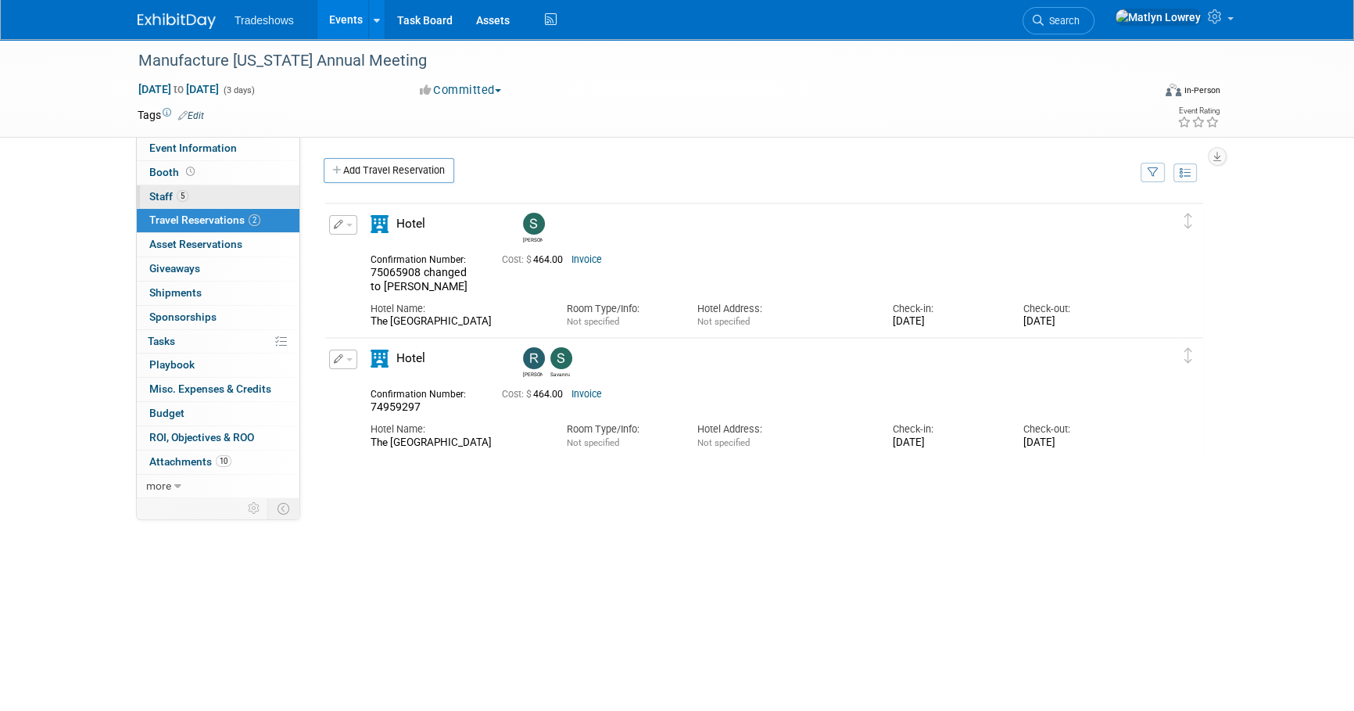
click at [251, 205] on link "5 Staff 5" at bounding box center [218, 196] width 163 height 23
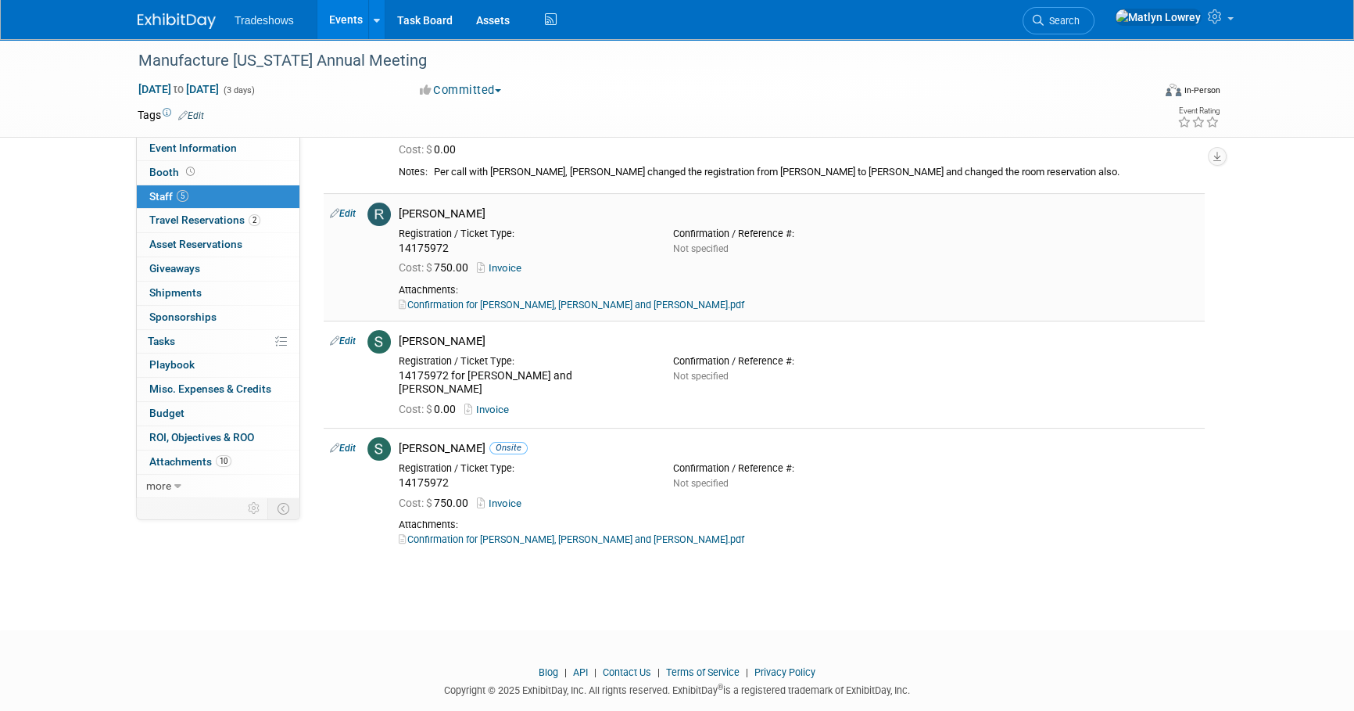
scroll to position [124, 0]
